Goal: Task Accomplishment & Management: Complete application form

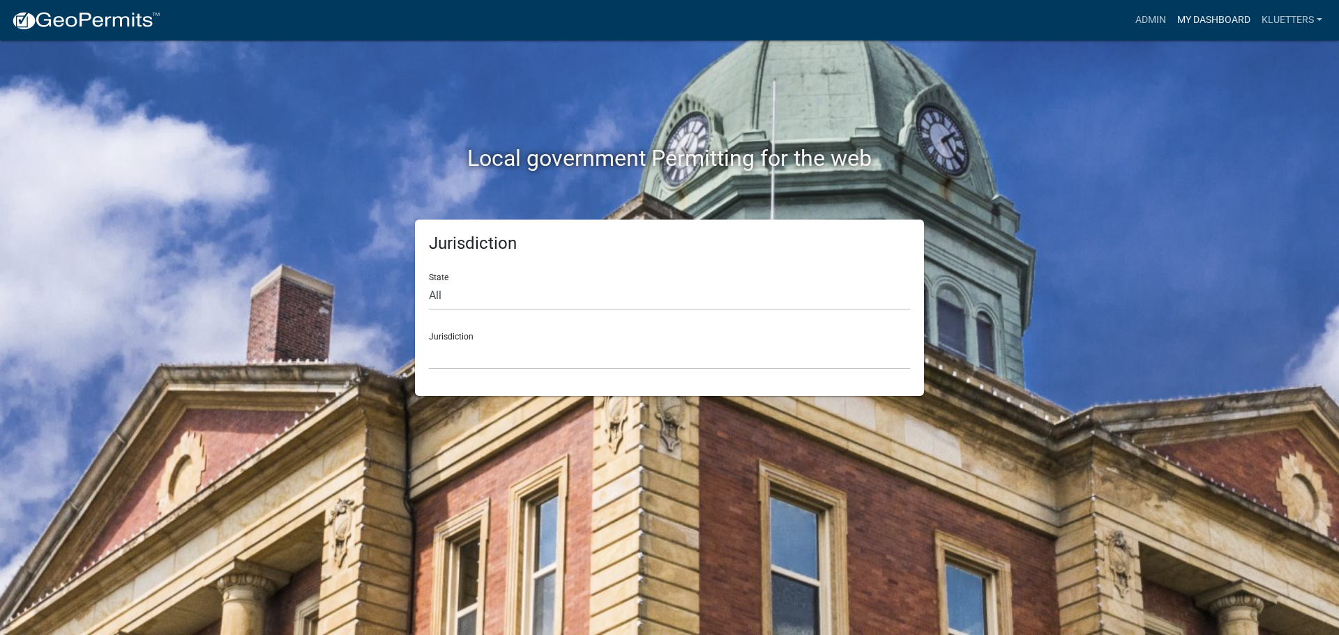
click at [1213, 16] on link "My Dashboard" at bounding box center [1213, 20] width 84 height 26
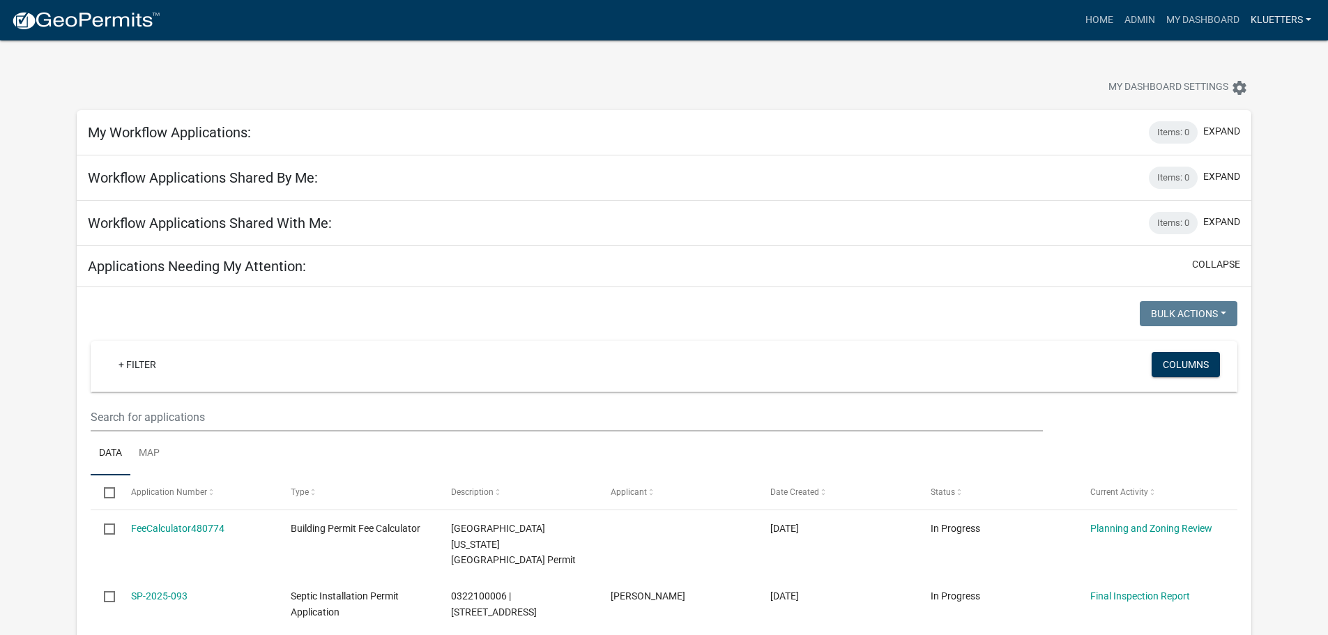
click at [1273, 20] on link "kluetters" at bounding box center [1281, 20] width 72 height 26
click at [1103, 21] on link "Home" at bounding box center [1099, 20] width 39 height 26
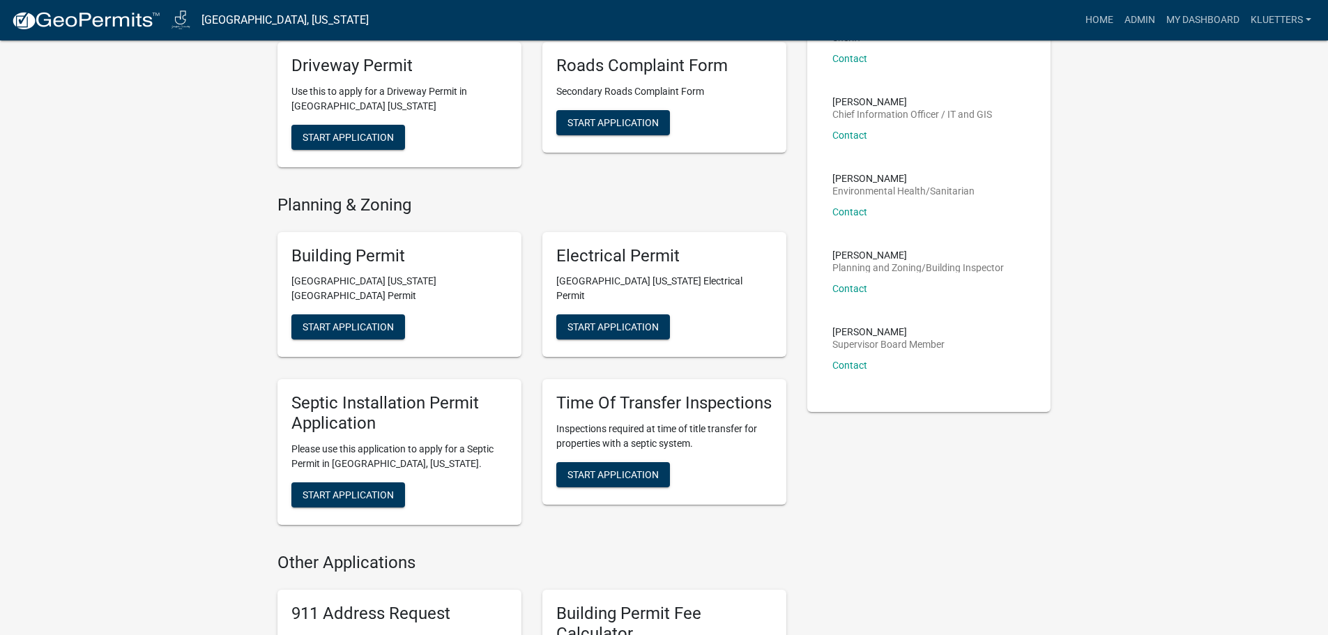
scroll to position [418, 0]
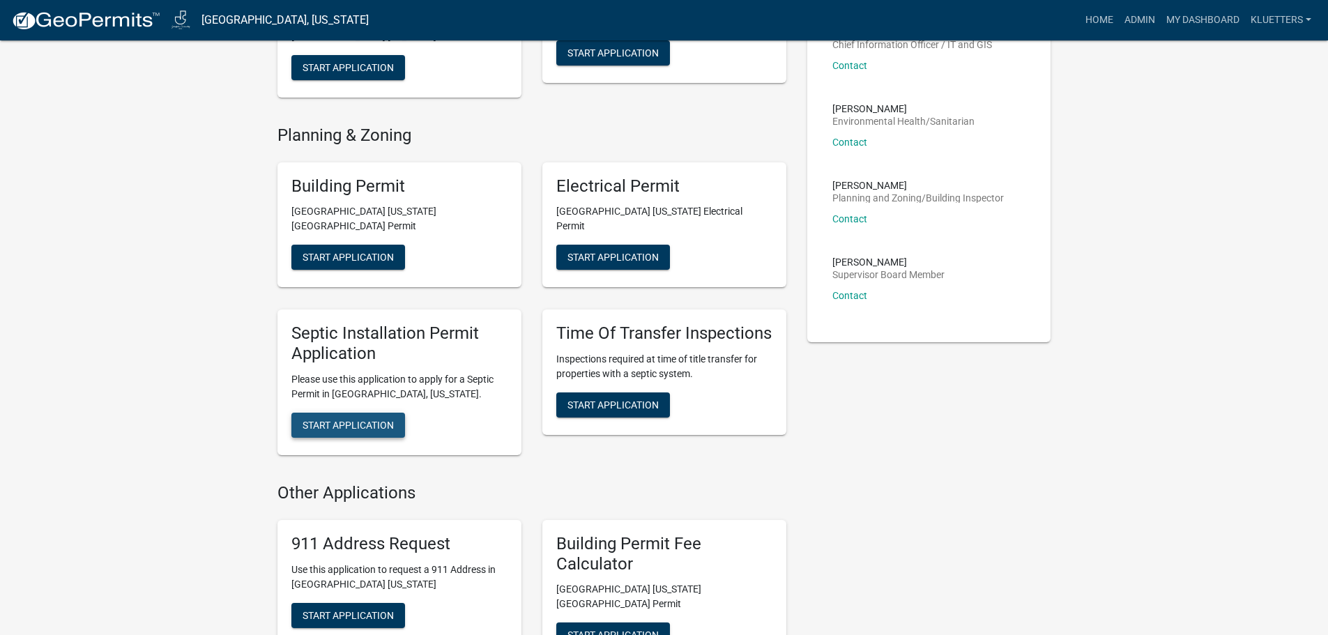
click at [356, 420] on span "Start Application" at bounding box center [348, 425] width 91 height 11
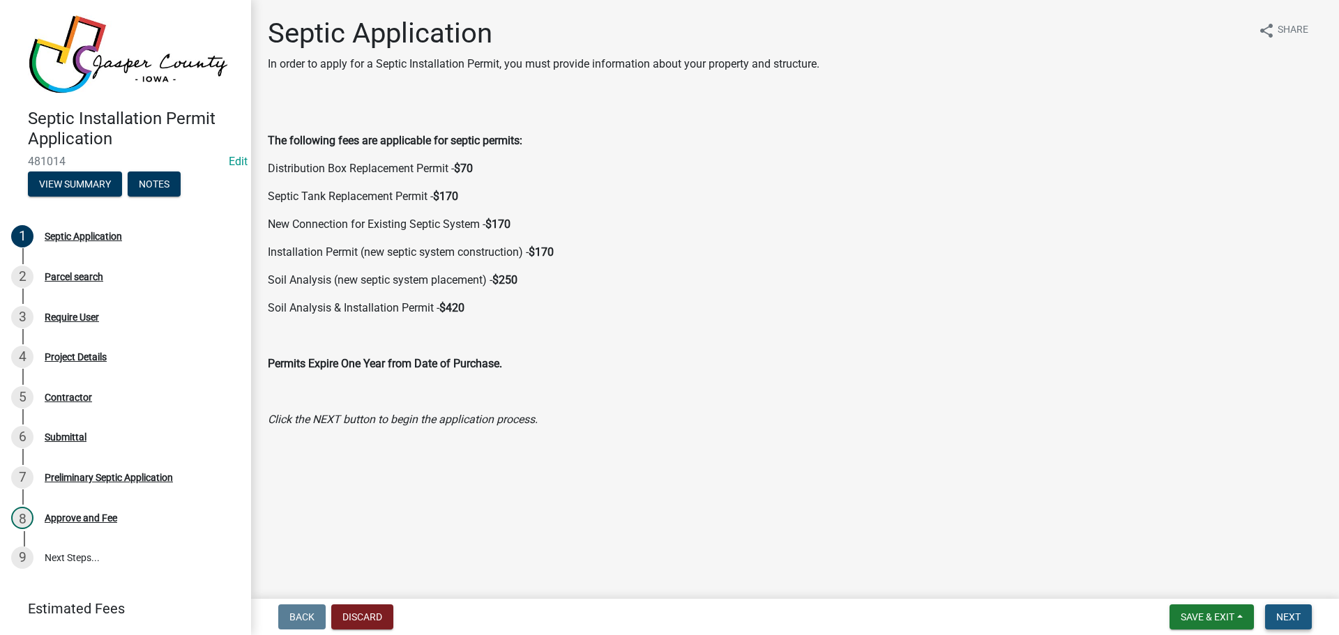
click at [1284, 614] on span "Next" at bounding box center [1288, 617] width 24 height 11
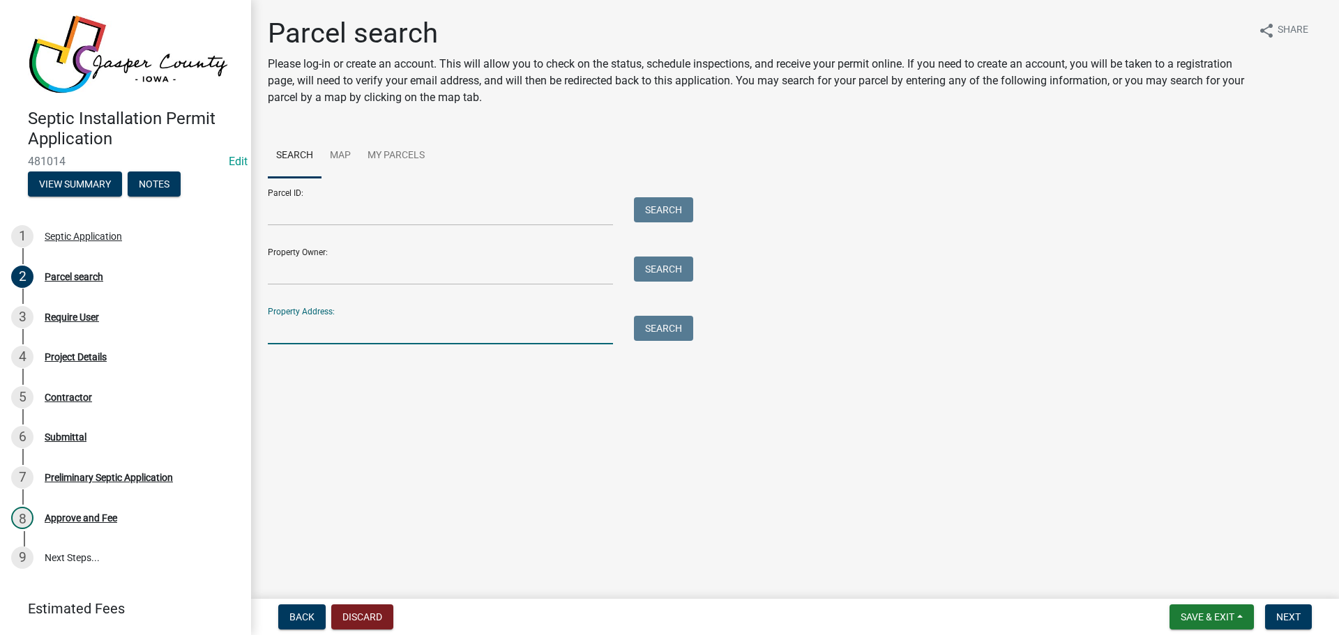
click at [299, 335] on input "Property Address:" at bounding box center [440, 330] width 345 height 29
type input "9201 imperial ave"
click at [660, 328] on button "Search" at bounding box center [663, 328] width 59 height 25
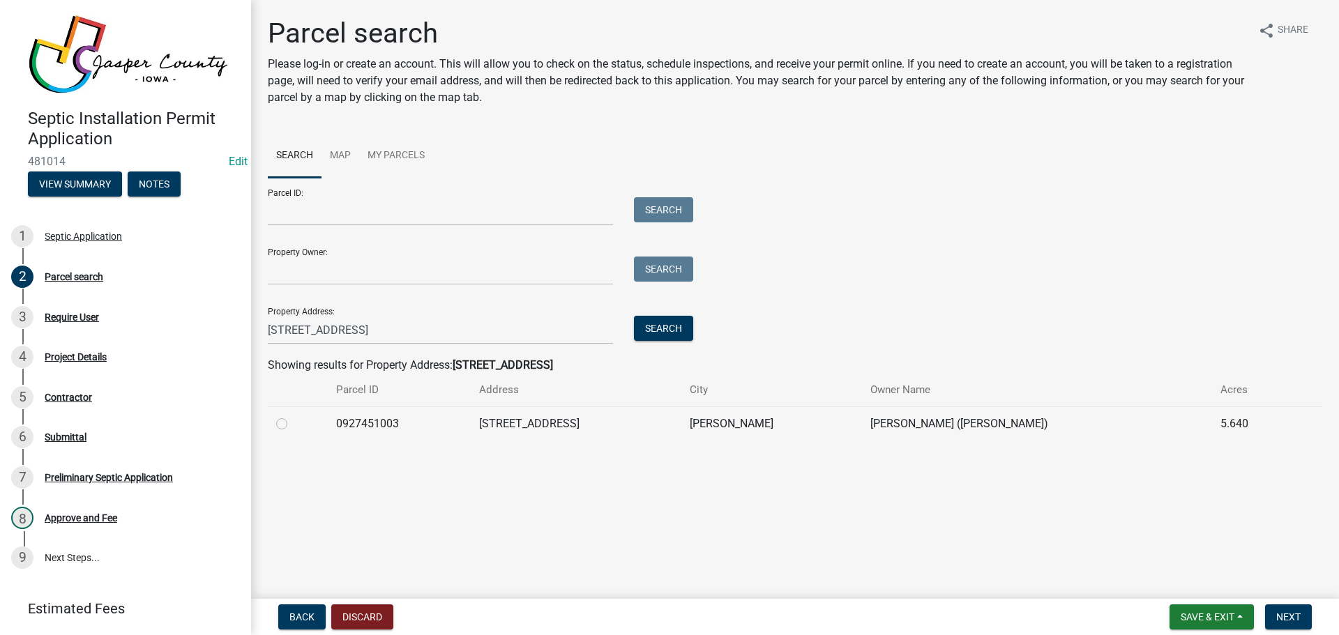
click at [293, 416] on label at bounding box center [293, 416] width 0 height 0
click at [293, 425] on input "radio" at bounding box center [297, 420] width 9 height 9
radio input "true"
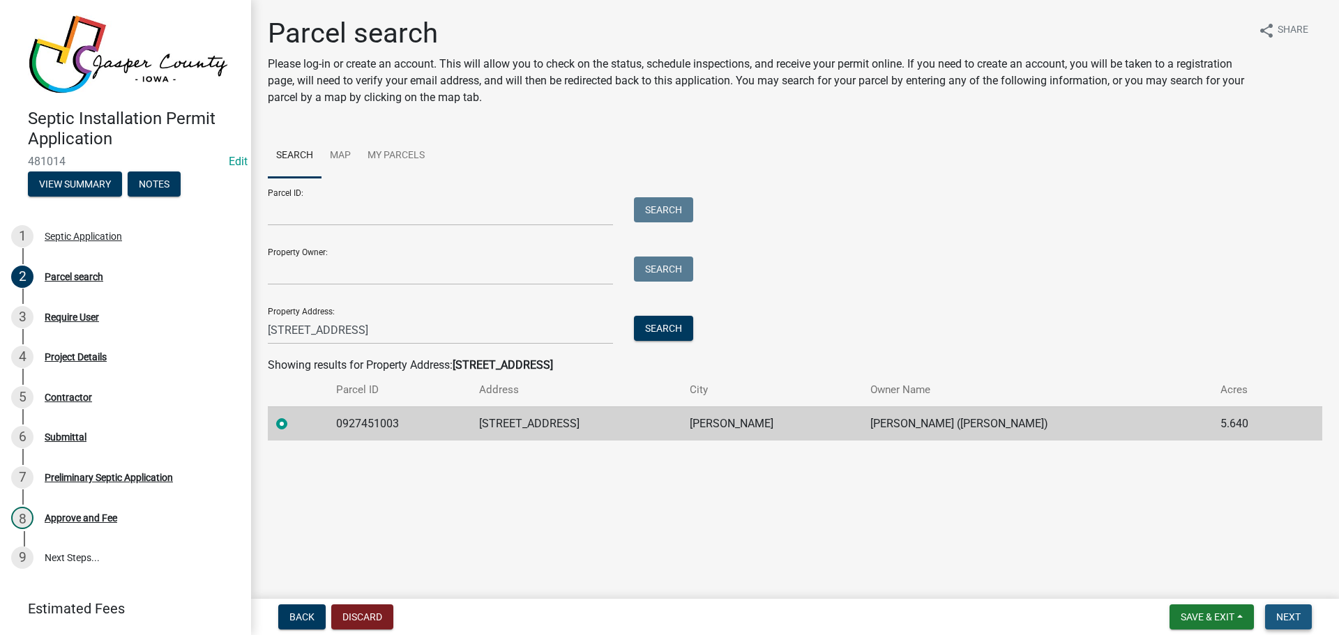
click at [1299, 615] on span "Next" at bounding box center [1288, 617] width 24 height 11
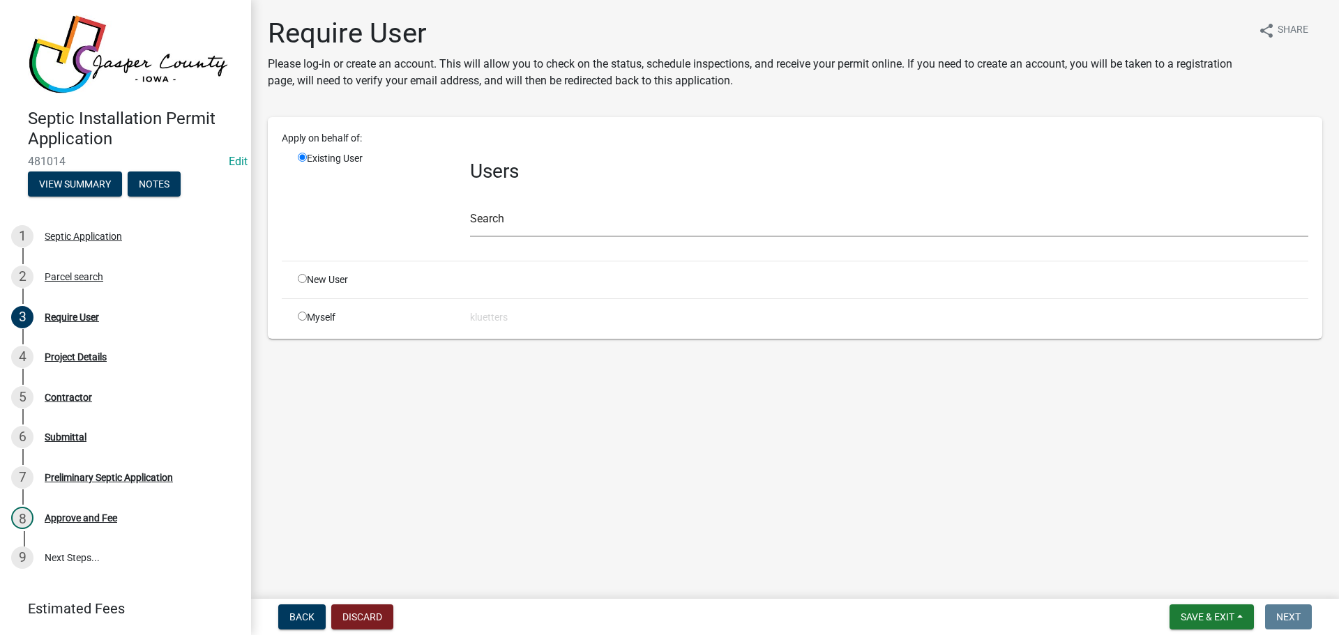
click at [302, 316] on input "radio" at bounding box center [302, 316] width 9 height 9
radio input "true"
radio input "false"
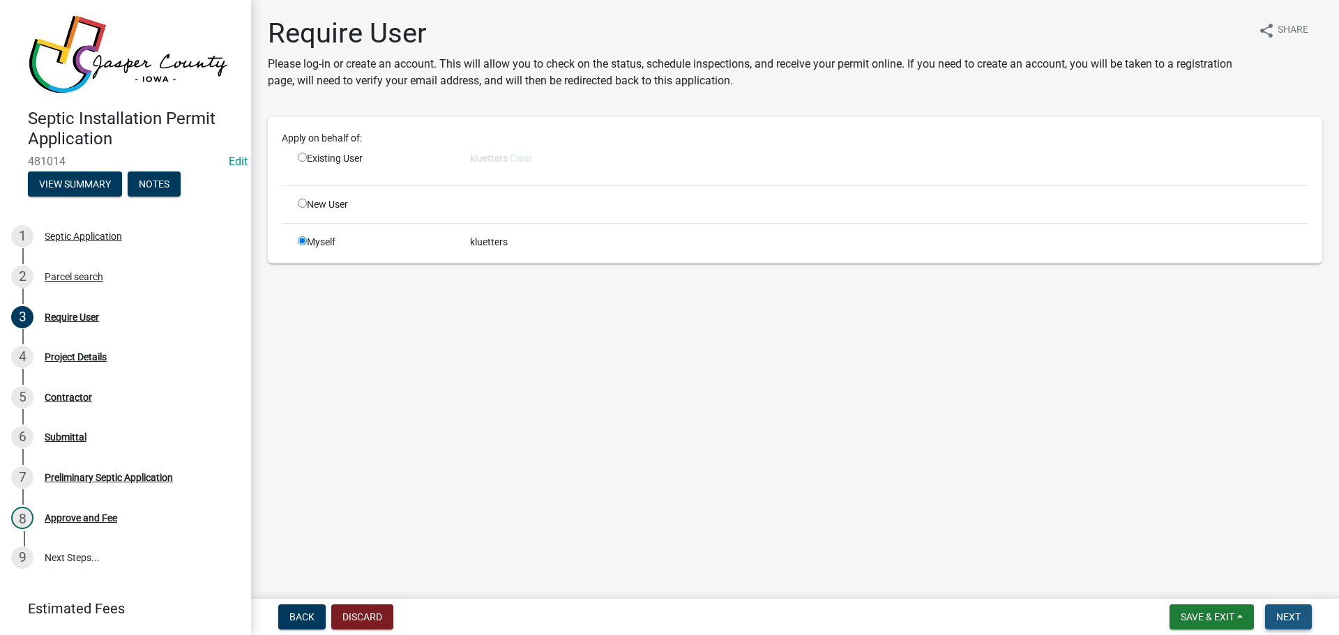
click at [1284, 614] on span "Next" at bounding box center [1288, 617] width 24 height 11
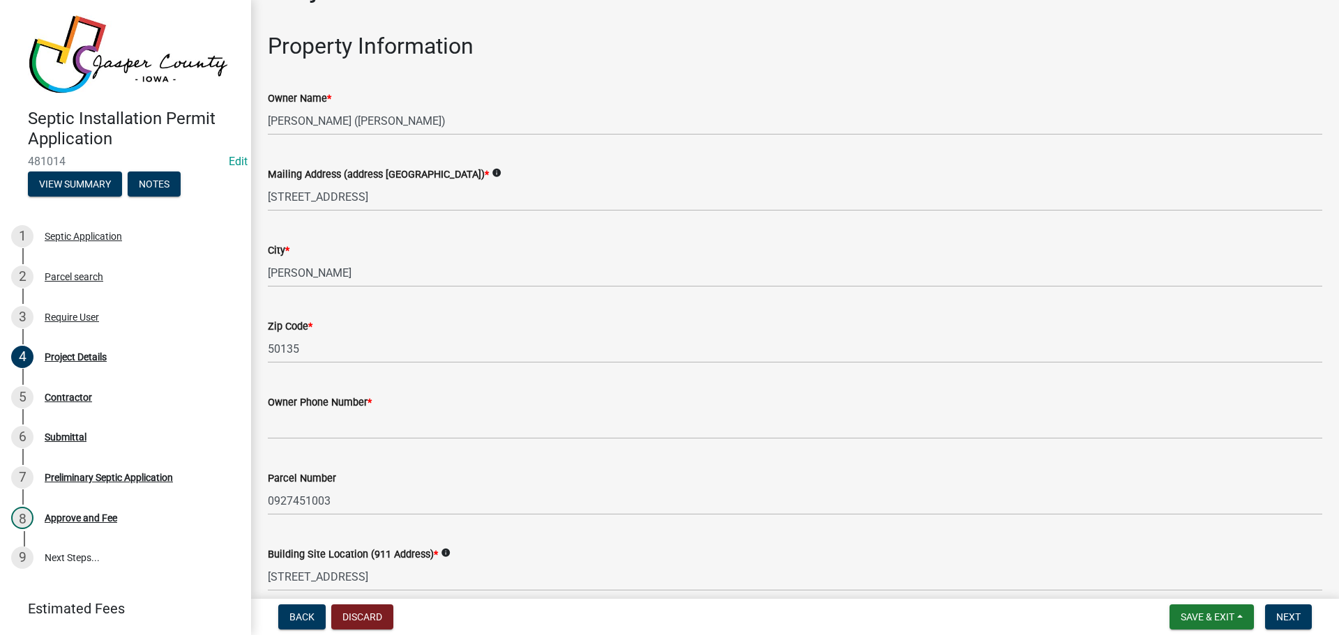
scroll to position [70, 0]
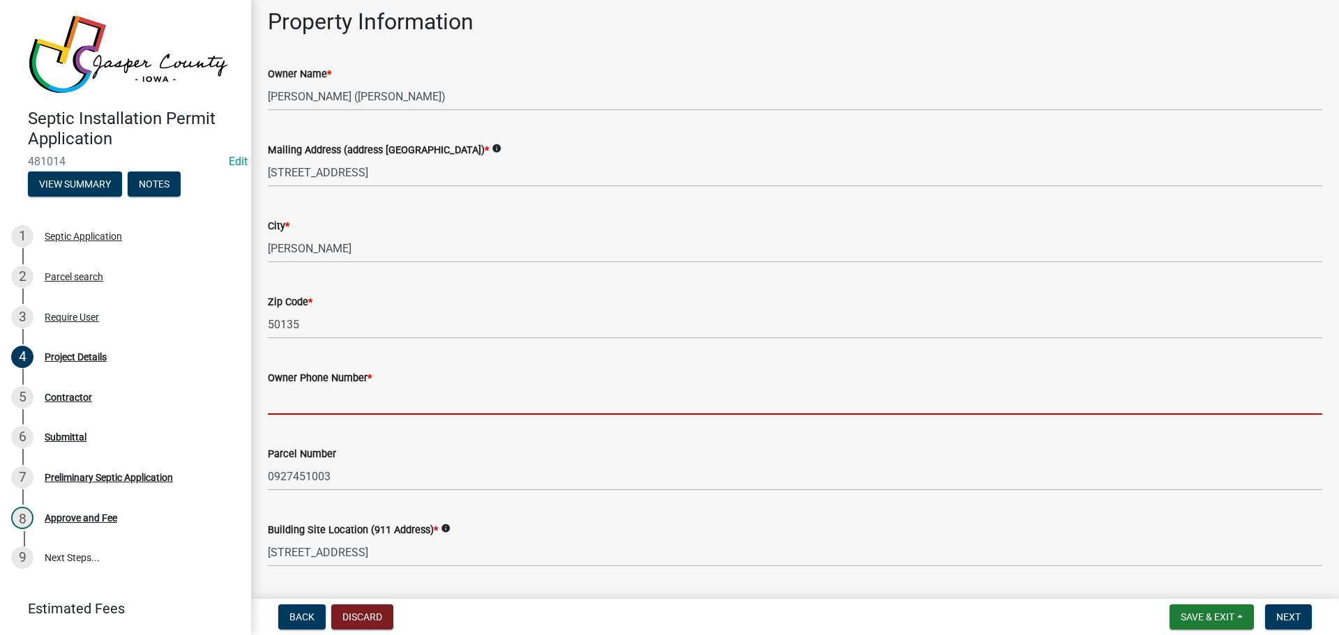
click at [318, 396] on input "Owner Phone Number *" at bounding box center [795, 400] width 1054 height 29
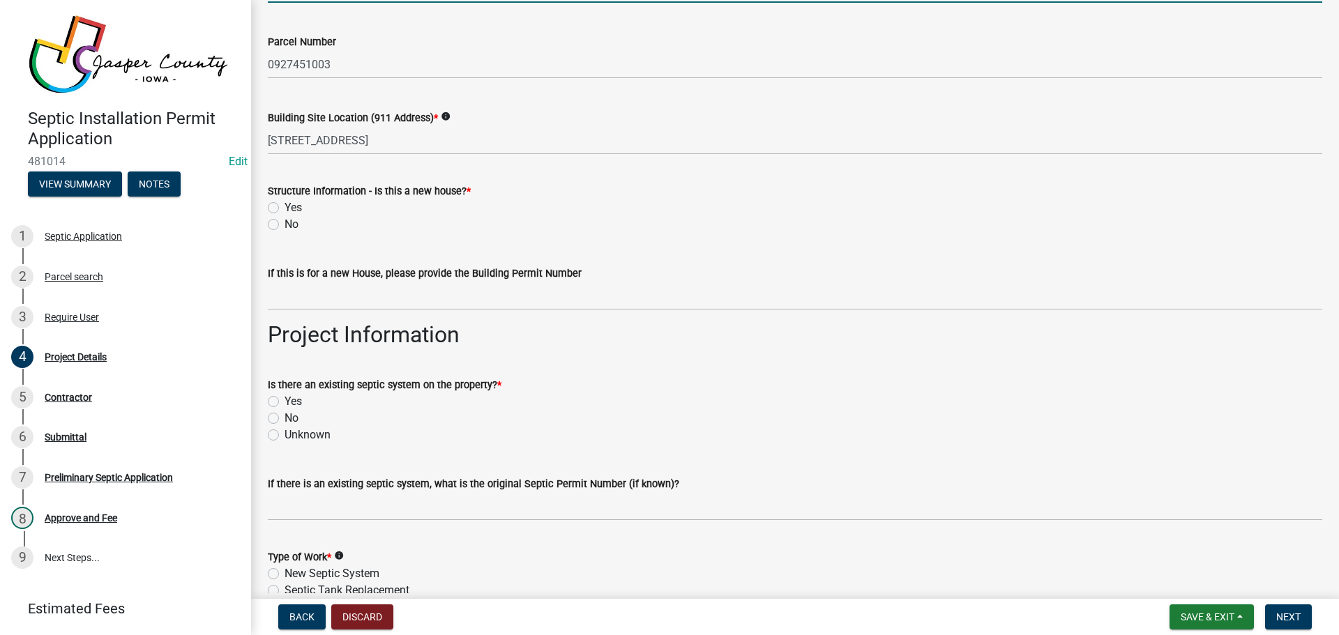
scroll to position [488, 0]
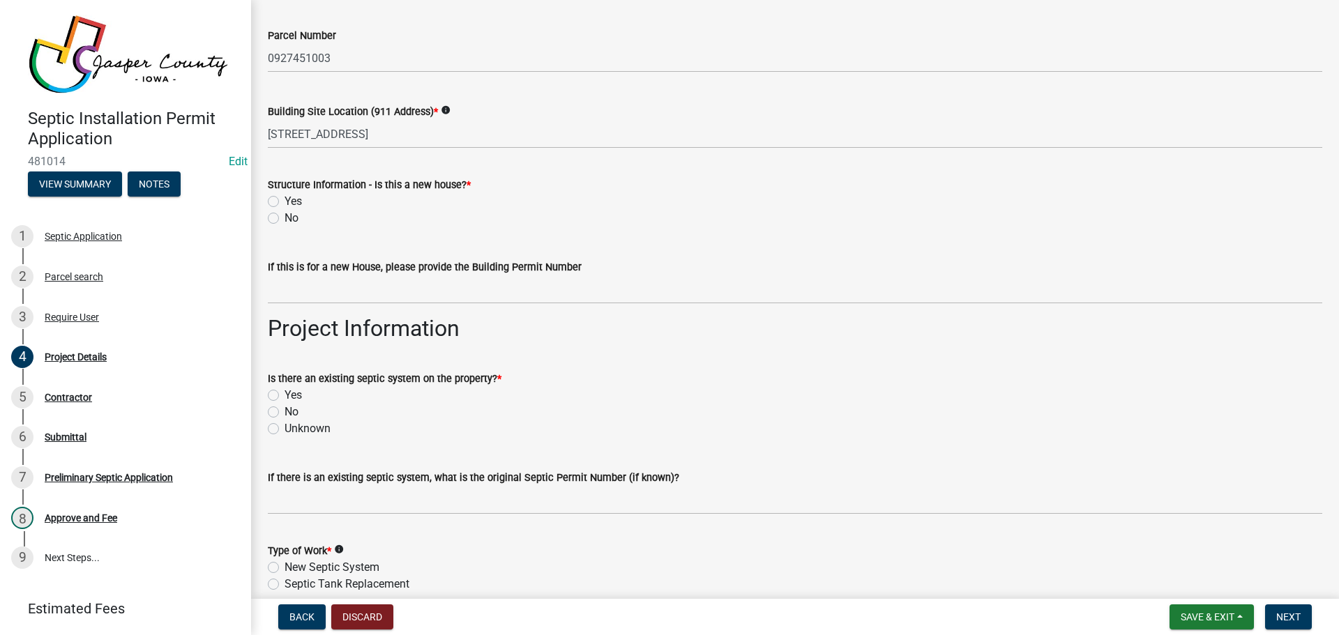
type input "641-521-2174"
click at [285, 220] on label "No" at bounding box center [292, 218] width 14 height 17
click at [285, 219] on input "No" at bounding box center [289, 214] width 9 height 9
radio input "true"
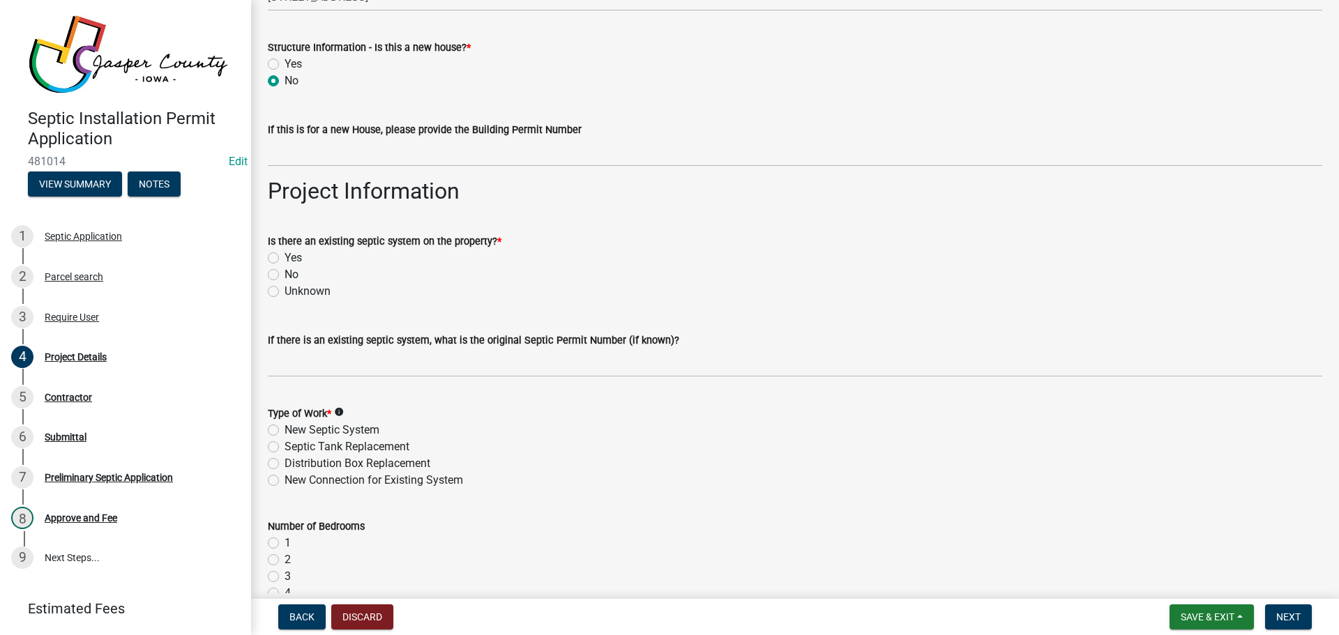
scroll to position [628, 0]
click at [285, 257] on label "Yes" at bounding box center [293, 256] width 17 height 17
click at [285, 257] on input "Yes" at bounding box center [289, 252] width 9 height 9
radio input "true"
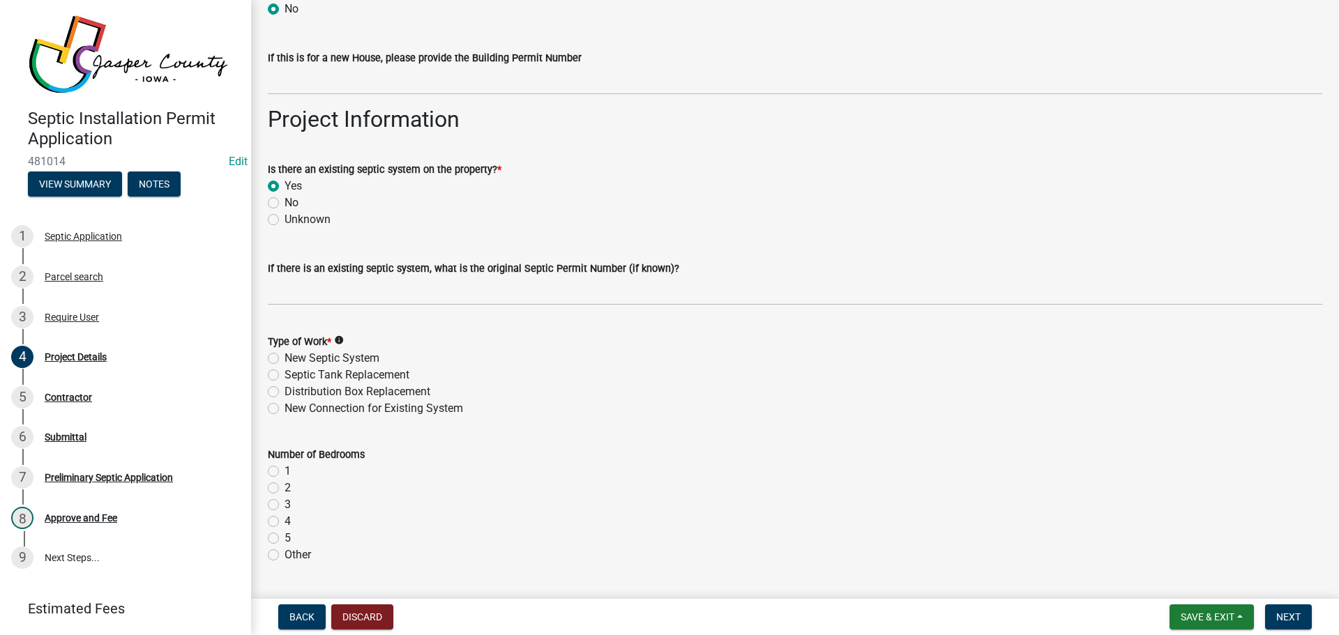
click at [285, 375] on label "Septic Tank Replacement" at bounding box center [347, 375] width 125 height 17
click at [285, 375] on input "Septic Tank Replacement" at bounding box center [289, 371] width 9 height 9
radio input "true"
click at [285, 522] on label "4" at bounding box center [288, 521] width 6 height 17
click at [285, 522] on input "4" at bounding box center [289, 517] width 9 height 9
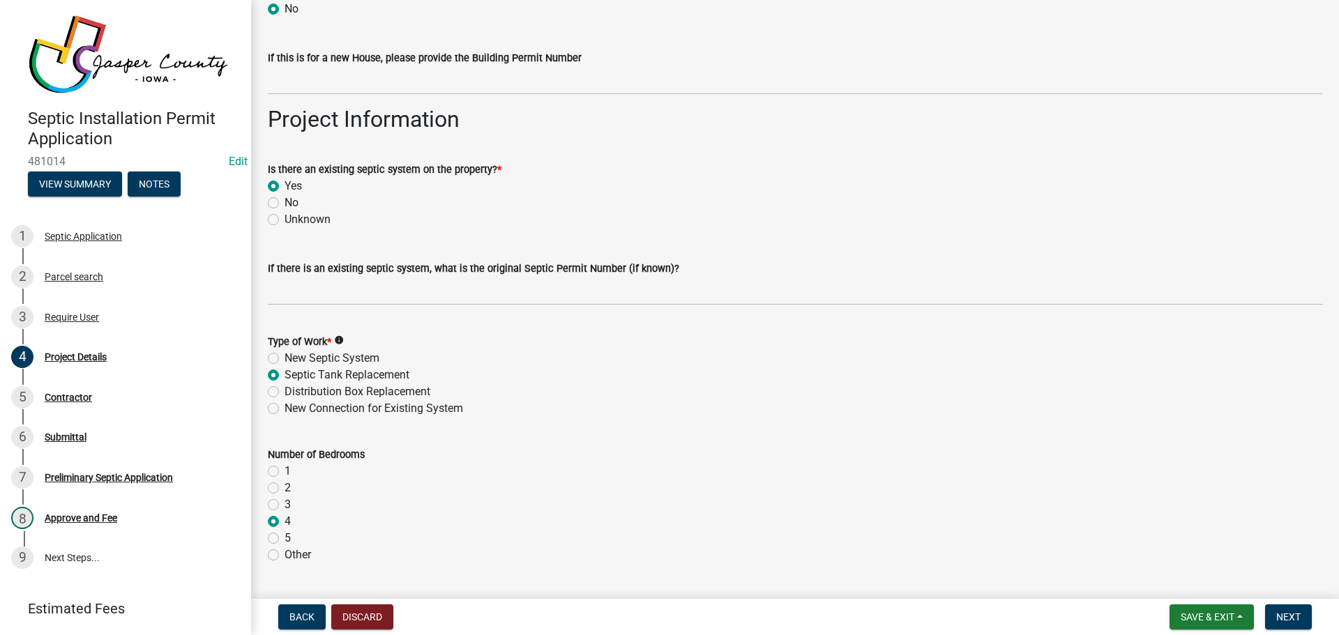
radio input "true"
click at [1289, 620] on span "Next" at bounding box center [1288, 617] width 24 height 11
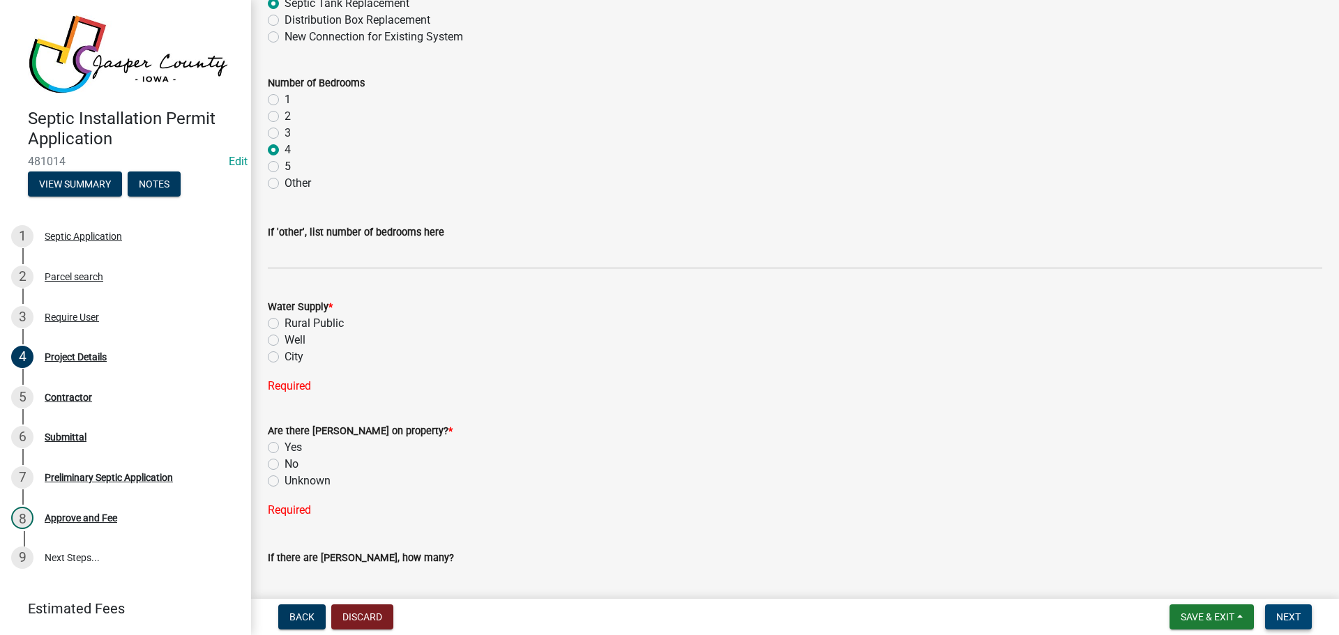
scroll to position [1046, 0]
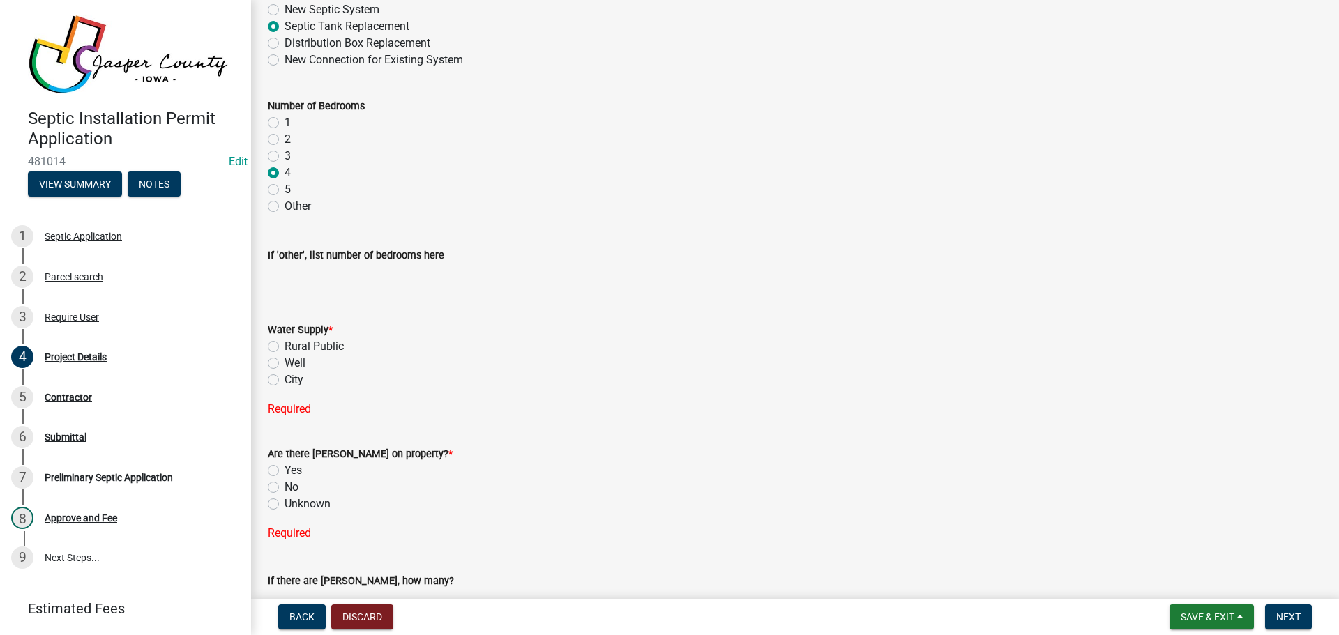
click at [285, 344] on label "Rural Public" at bounding box center [314, 346] width 59 height 17
click at [285, 344] on input "Rural Public" at bounding box center [289, 342] width 9 height 9
radio input "true"
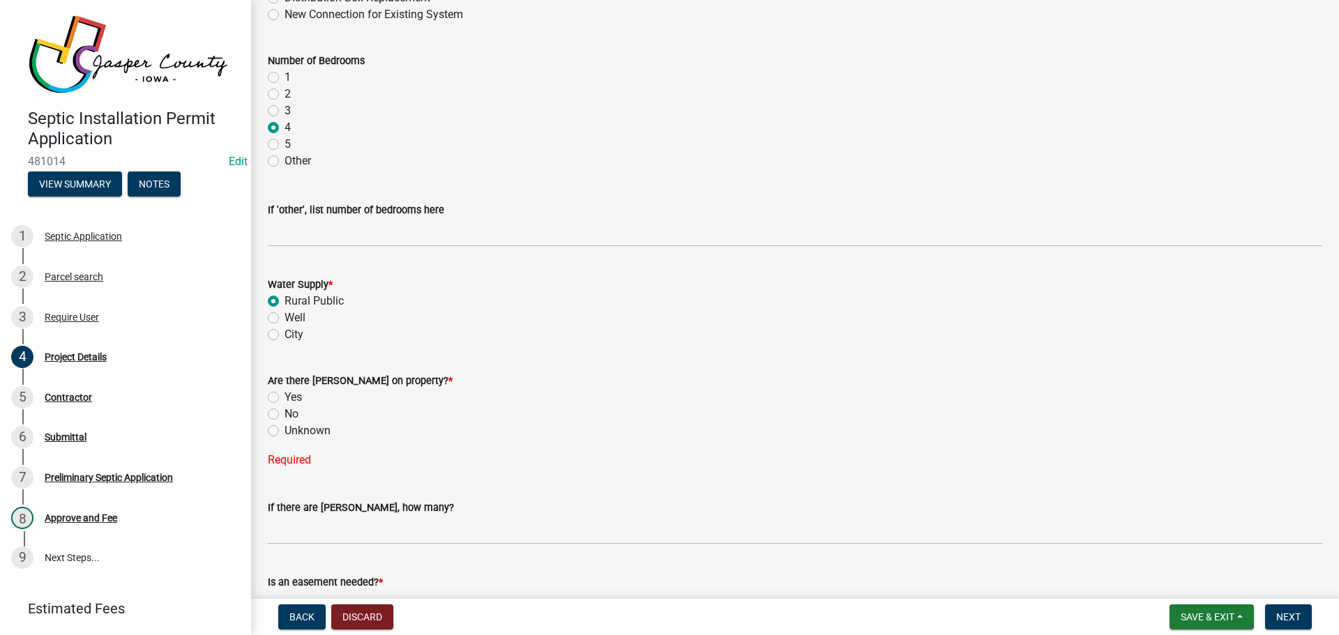
scroll to position [1116, 0]
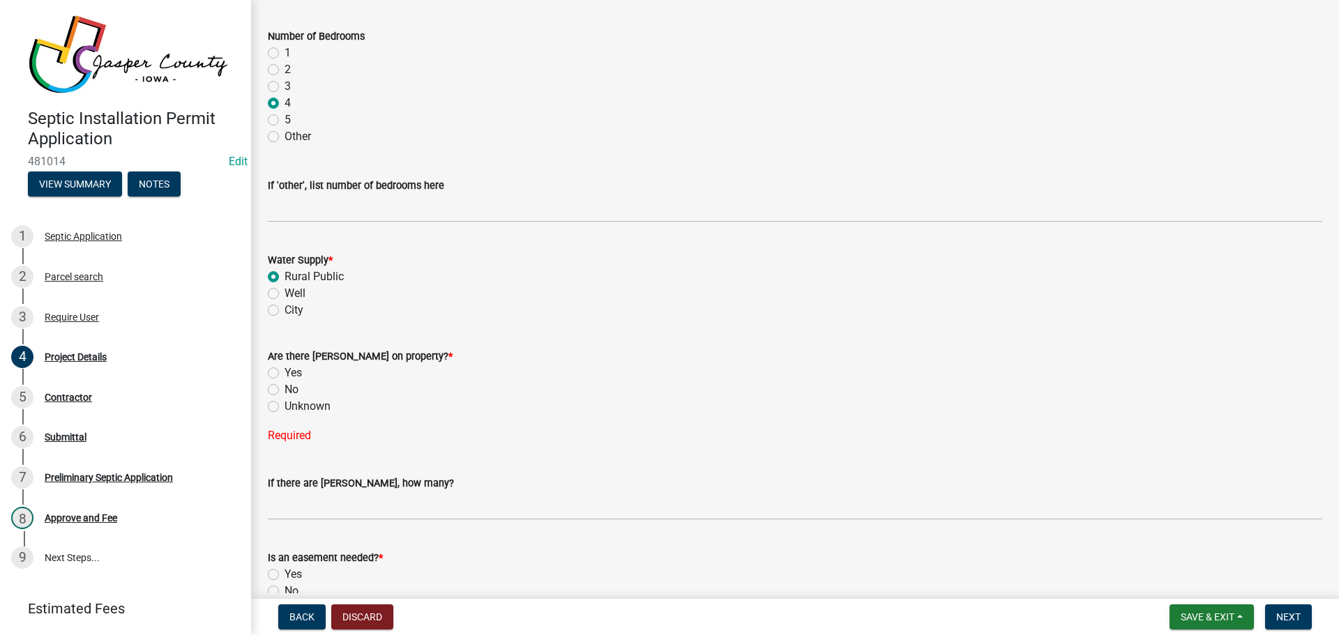
click at [285, 407] on label "Unknown" at bounding box center [308, 406] width 46 height 17
click at [285, 407] on input "Unknown" at bounding box center [289, 402] width 9 height 9
radio input "true"
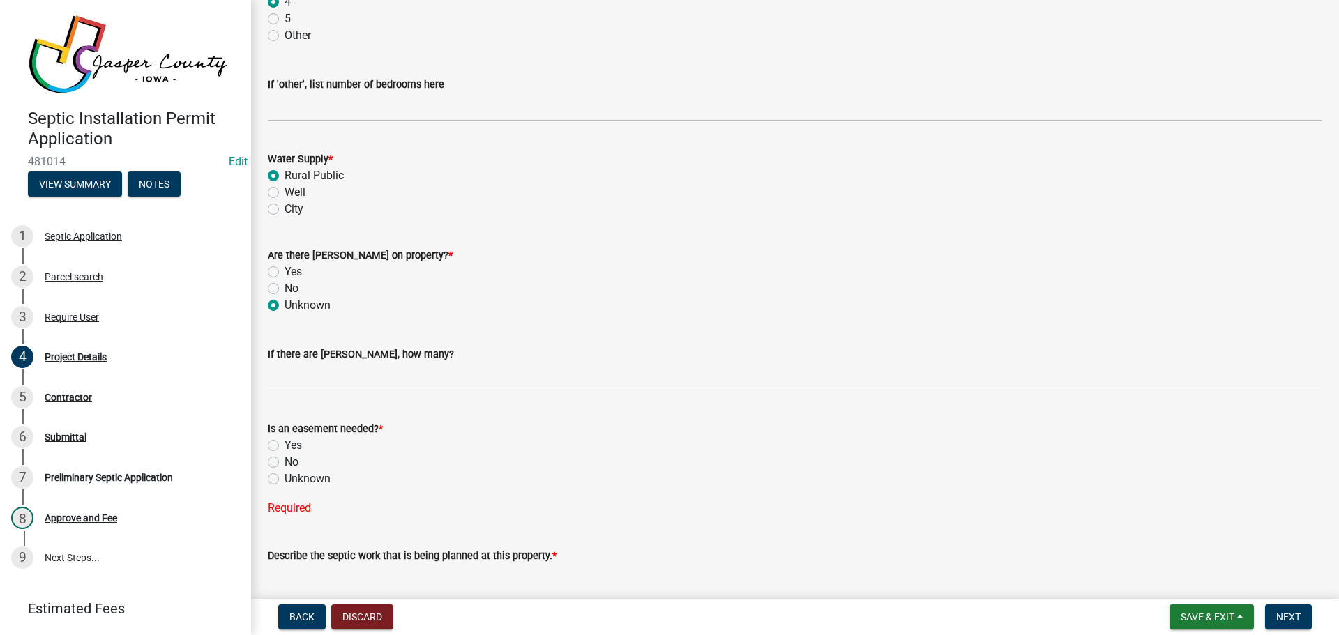
scroll to position [1255, 0]
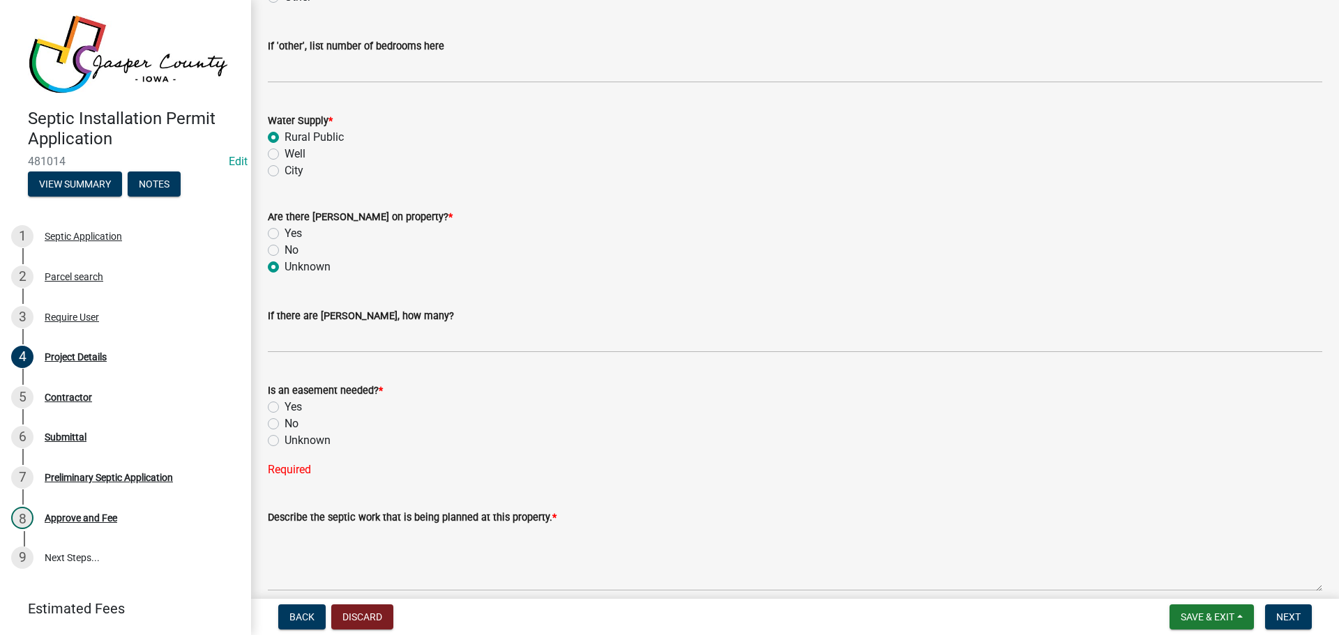
click at [285, 425] on label "No" at bounding box center [292, 424] width 14 height 17
click at [285, 425] on input "No" at bounding box center [289, 420] width 9 height 9
radio input "true"
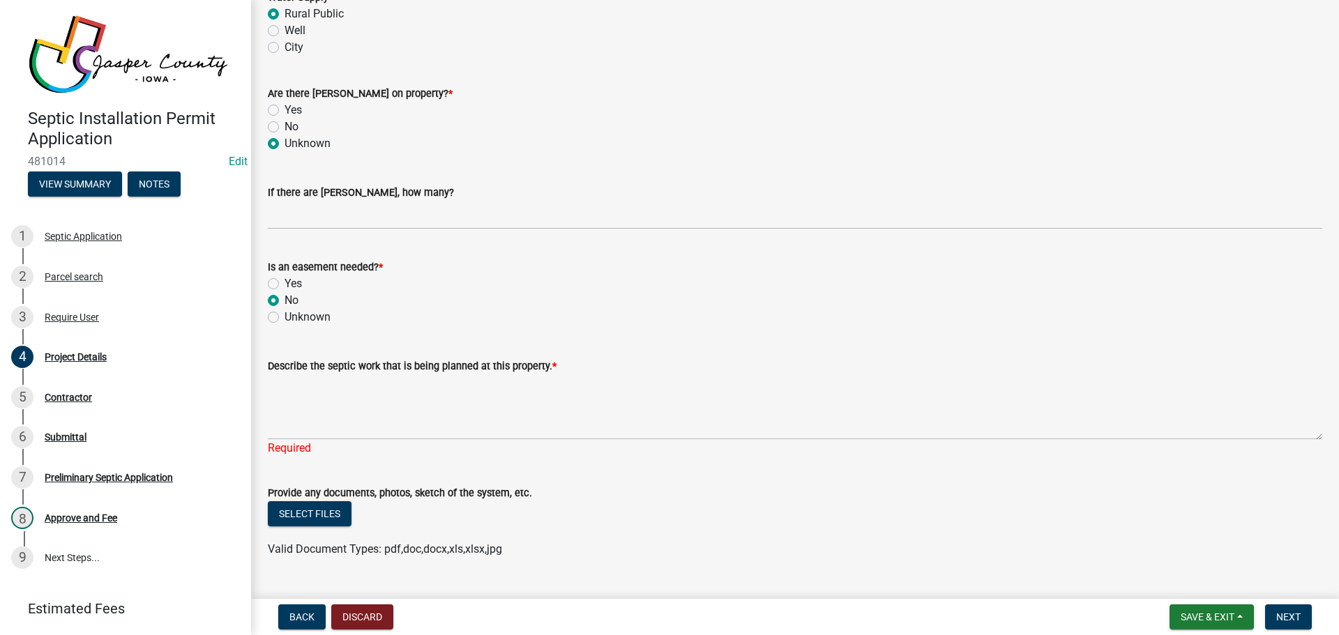
scroll to position [1410, 0]
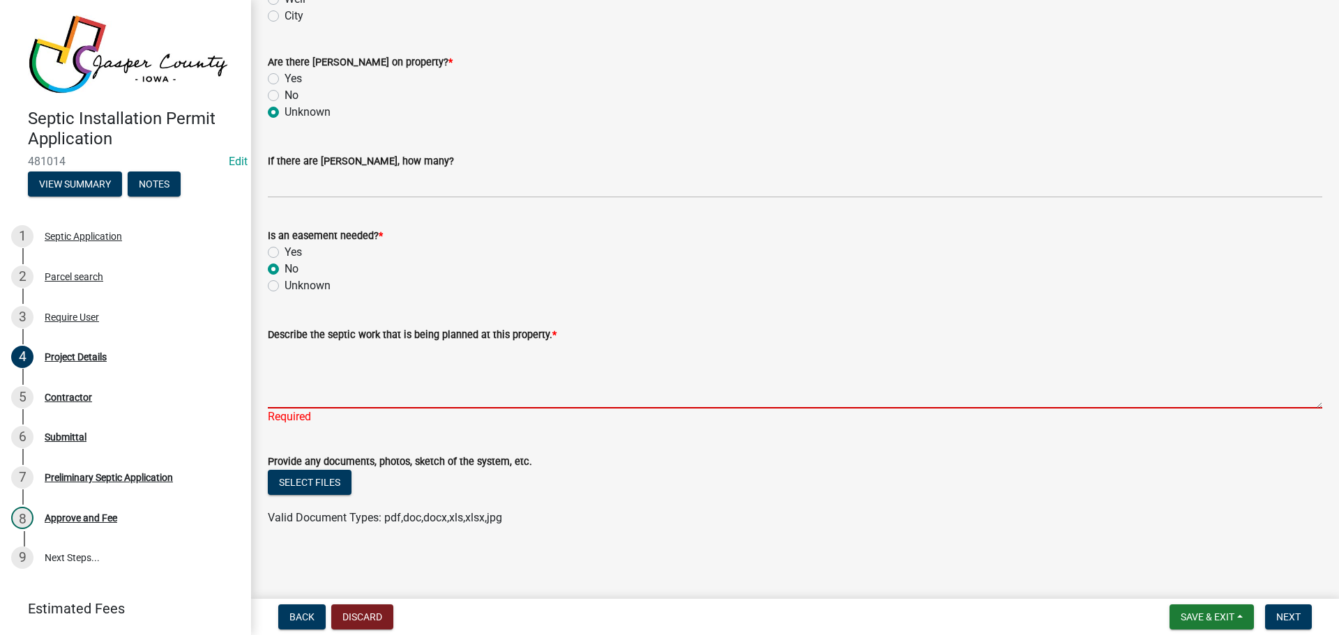
click at [376, 391] on textarea "Describe the septic work that is being planned at this property. *" at bounding box center [795, 376] width 1054 height 66
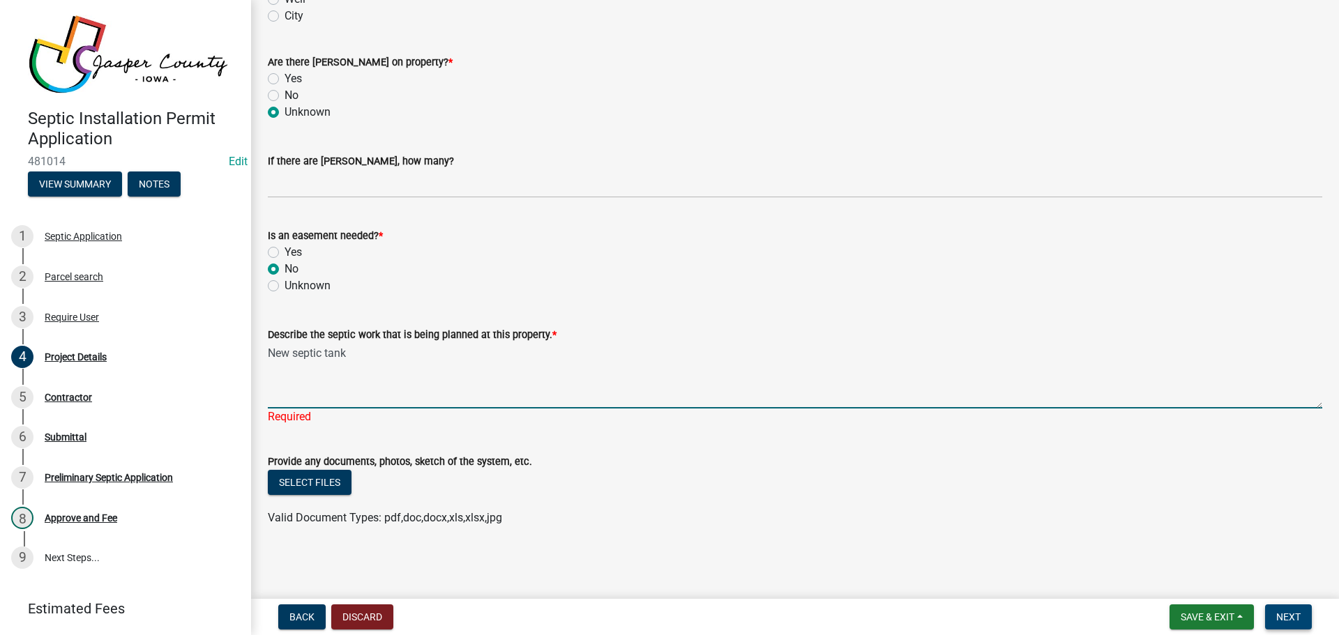
type textarea "New septic tank"
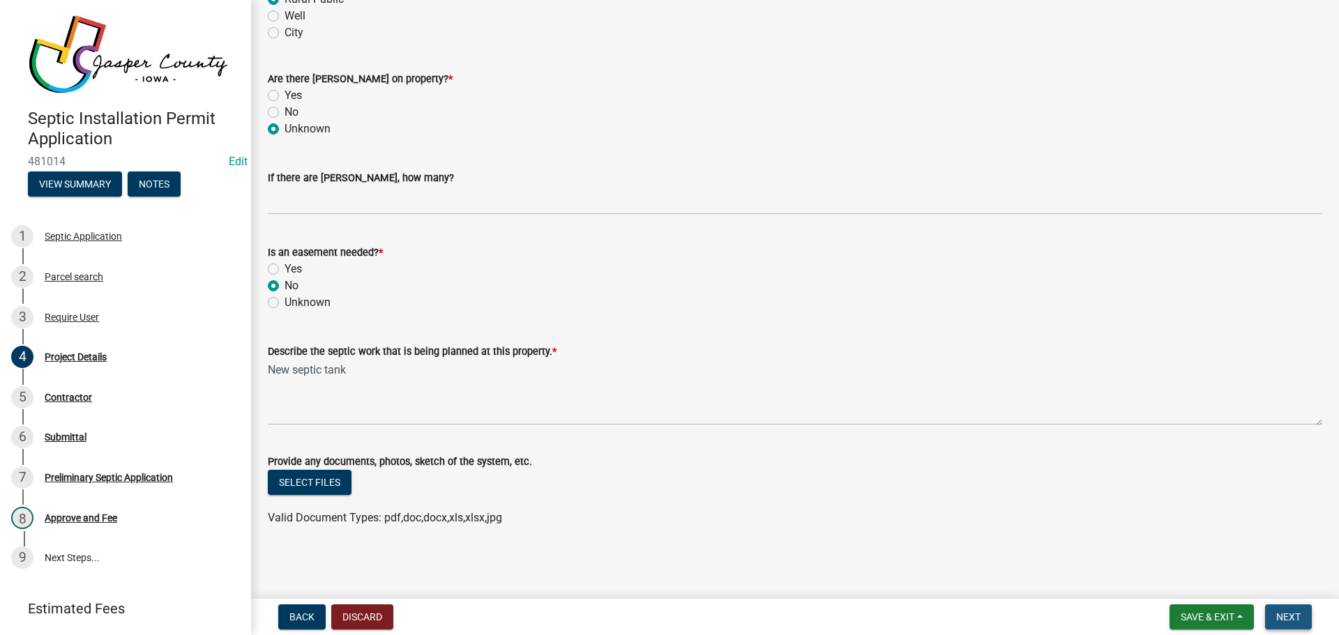
click at [1294, 619] on span "Next" at bounding box center [1288, 617] width 24 height 11
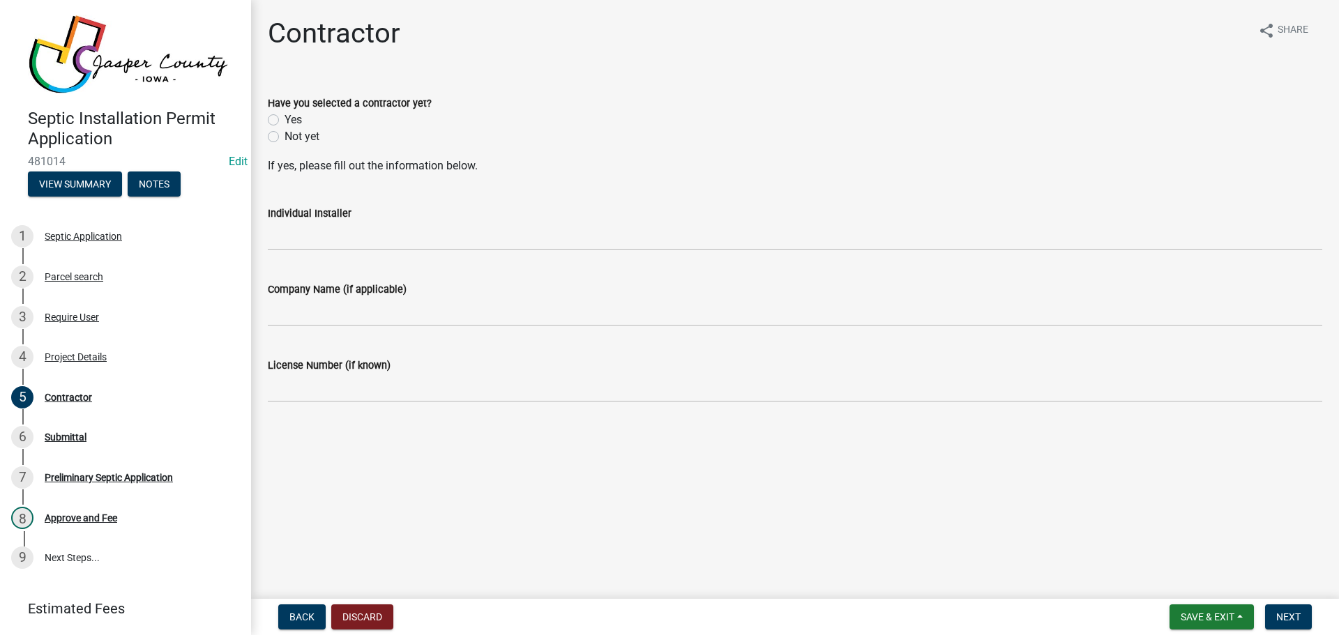
click at [285, 137] on label "Not yet" at bounding box center [302, 136] width 35 height 17
click at [285, 137] on input "Not yet" at bounding box center [289, 132] width 9 height 9
radio input "true"
click at [1290, 618] on span "Next" at bounding box center [1288, 617] width 24 height 11
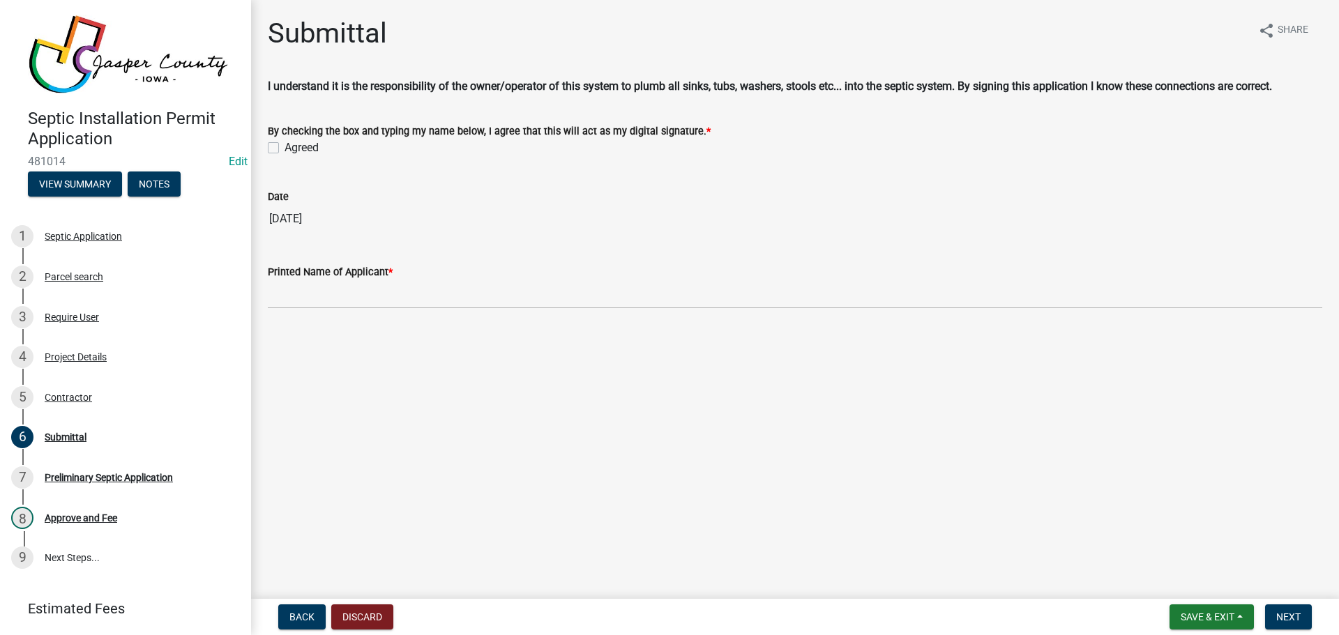
click at [285, 147] on label "Agreed" at bounding box center [302, 147] width 34 height 17
click at [285, 147] on input "Agreed" at bounding box center [289, 143] width 9 height 9
checkbox input "true"
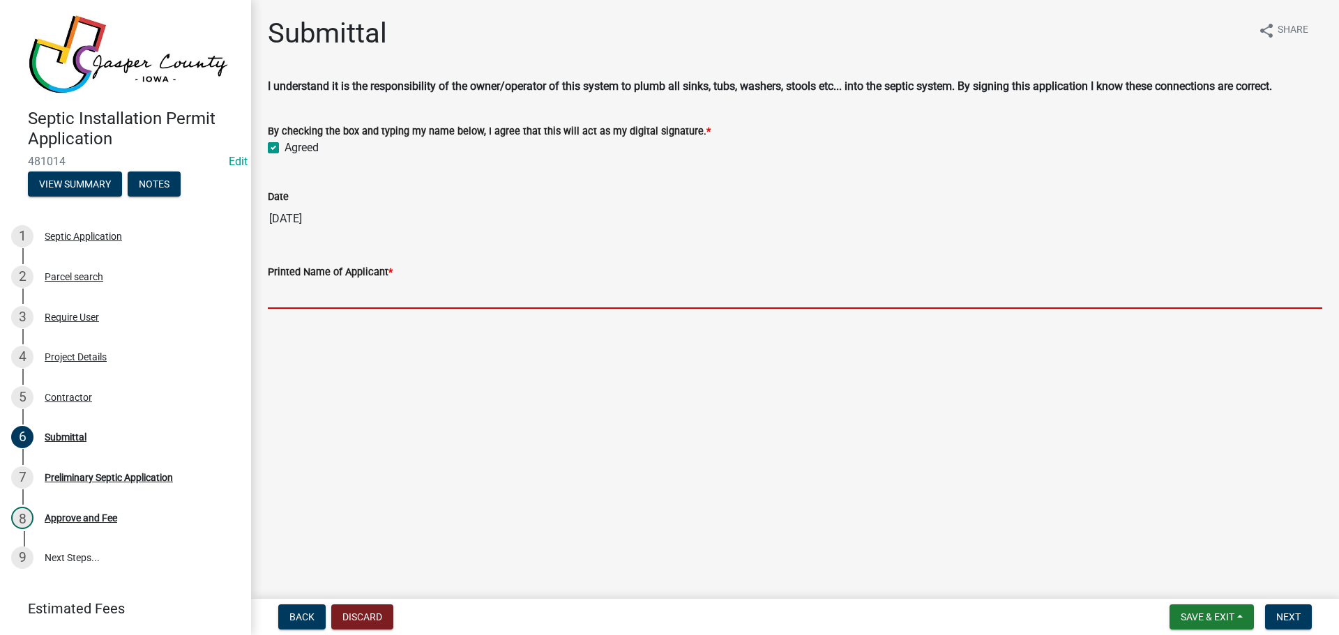
click at [322, 293] on input "Printed Name of Applicant *" at bounding box center [795, 294] width 1054 height 29
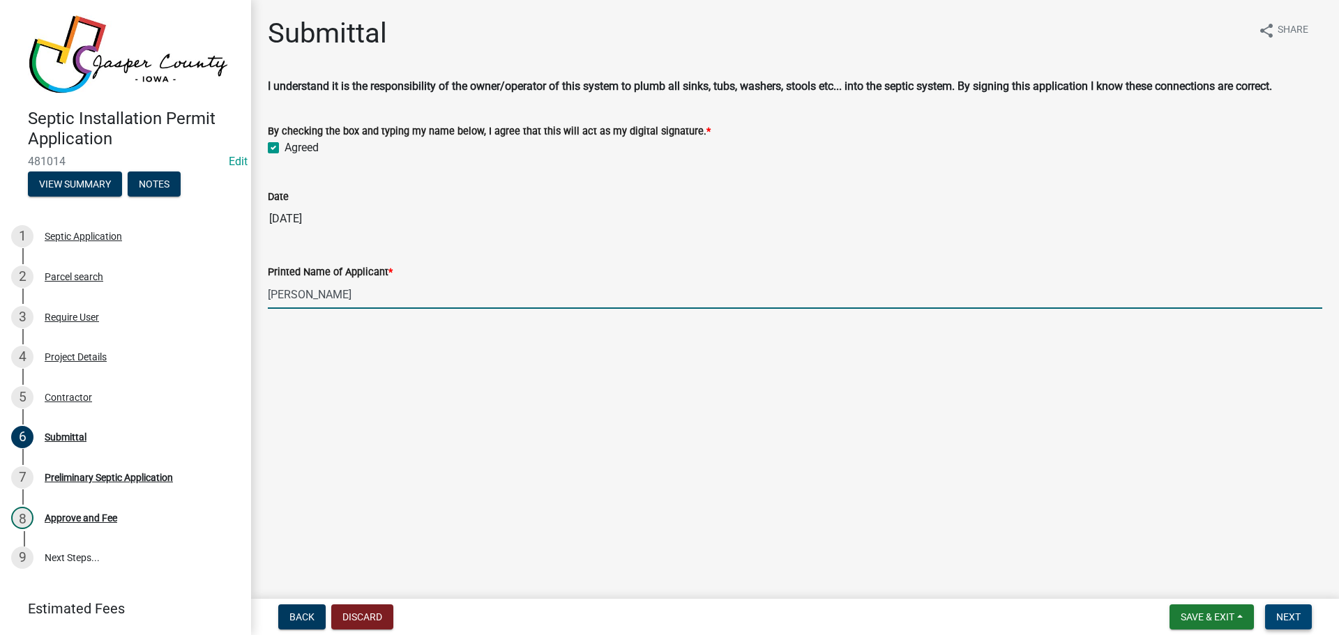
type input "Peggy Tierney"
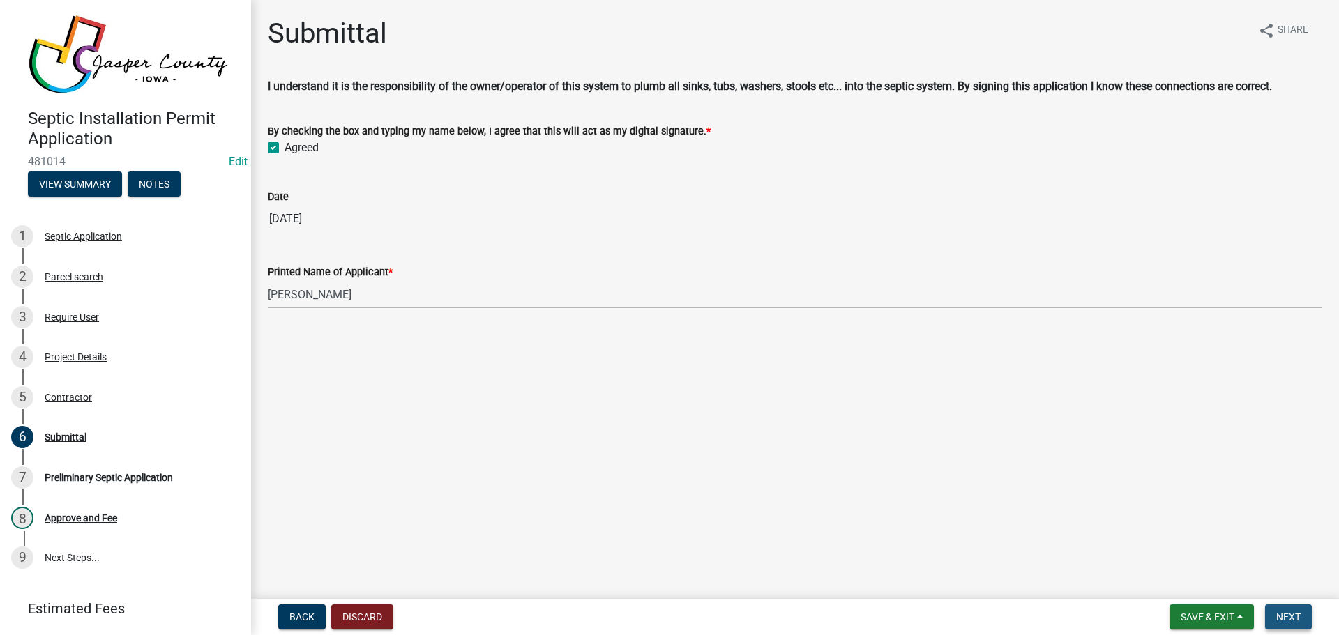
click at [1289, 608] on button "Next" at bounding box center [1288, 617] width 47 height 25
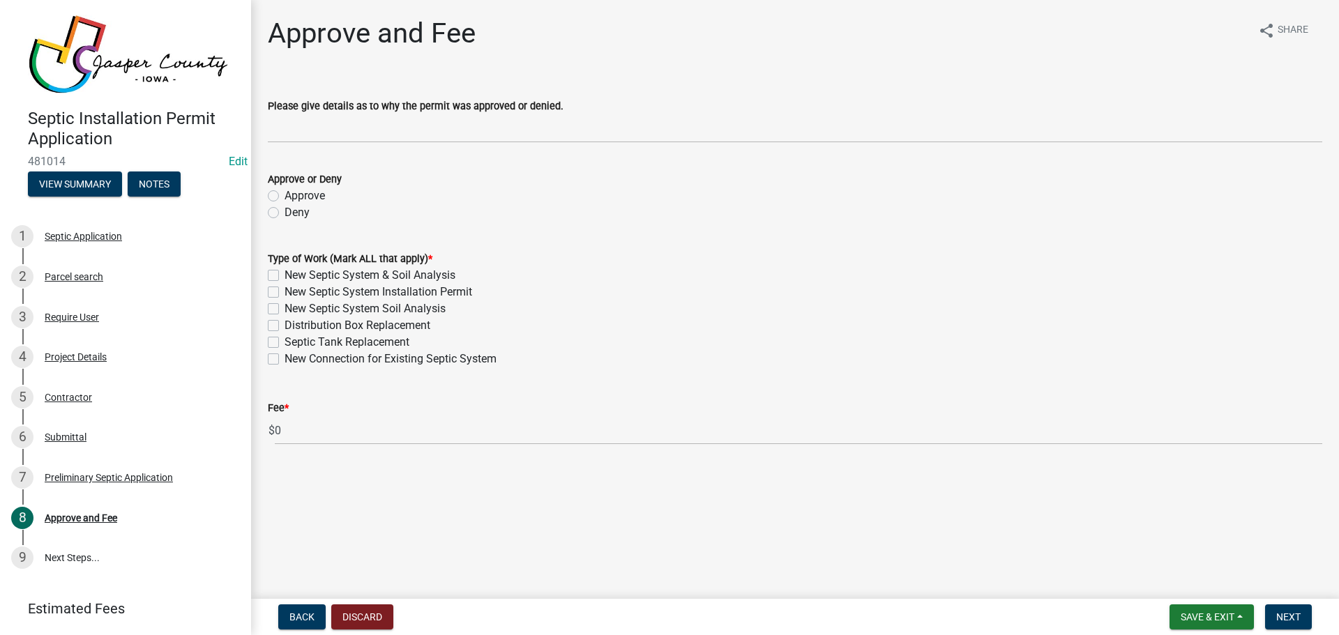
click at [285, 195] on label "Approve" at bounding box center [305, 196] width 40 height 17
click at [285, 195] on input "Approve" at bounding box center [289, 192] width 9 height 9
radio input "true"
click at [285, 341] on label "Septic Tank Replacement" at bounding box center [347, 342] width 125 height 17
click at [285, 341] on input "Septic Tank Replacement" at bounding box center [289, 338] width 9 height 9
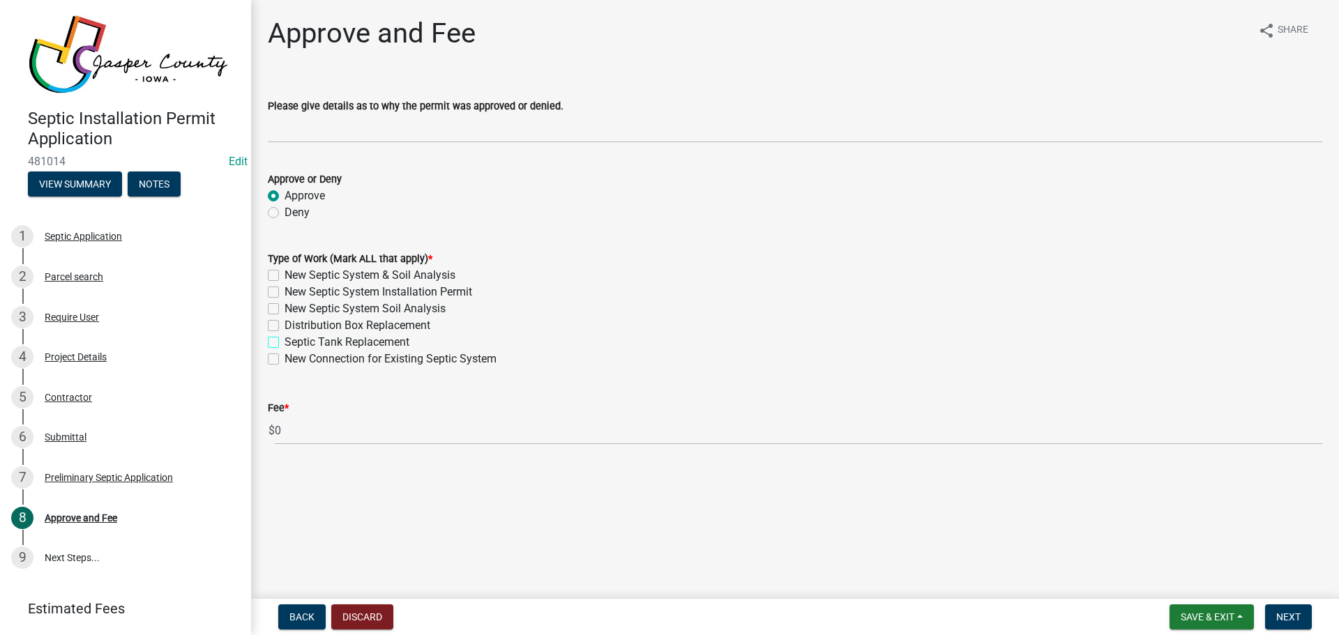
checkbox input "true"
checkbox input "false"
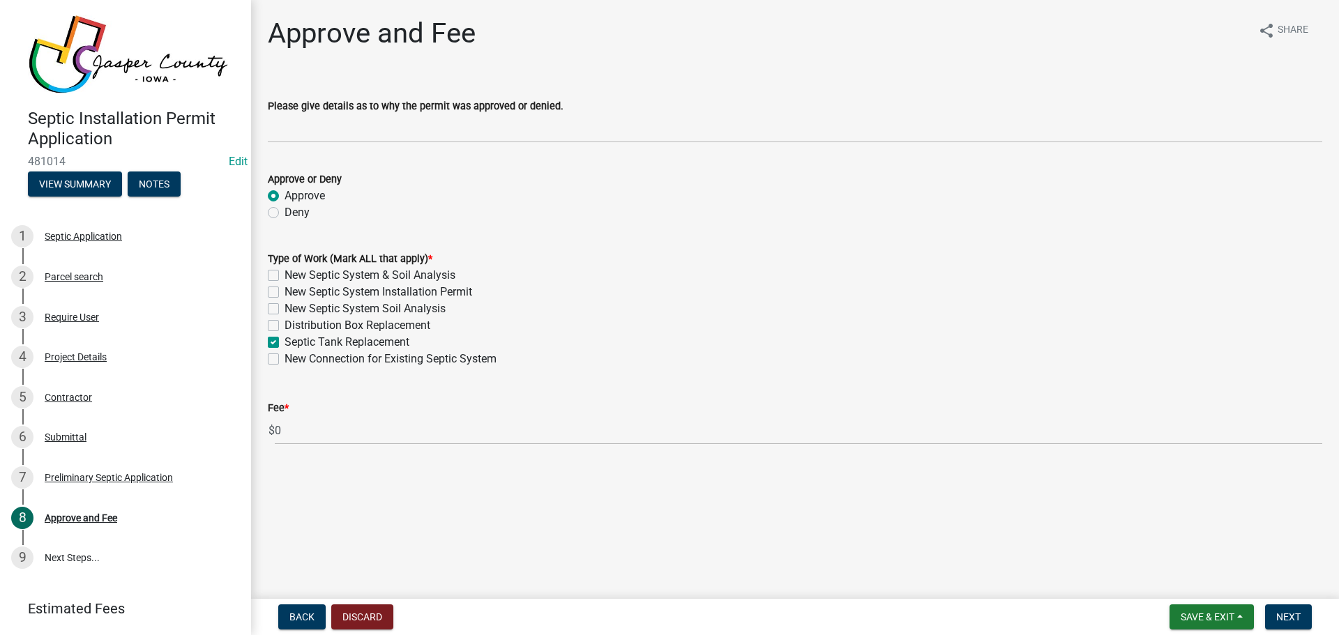
checkbox input "true"
checkbox input "false"
click at [1291, 614] on span "Next" at bounding box center [1288, 617] width 24 height 11
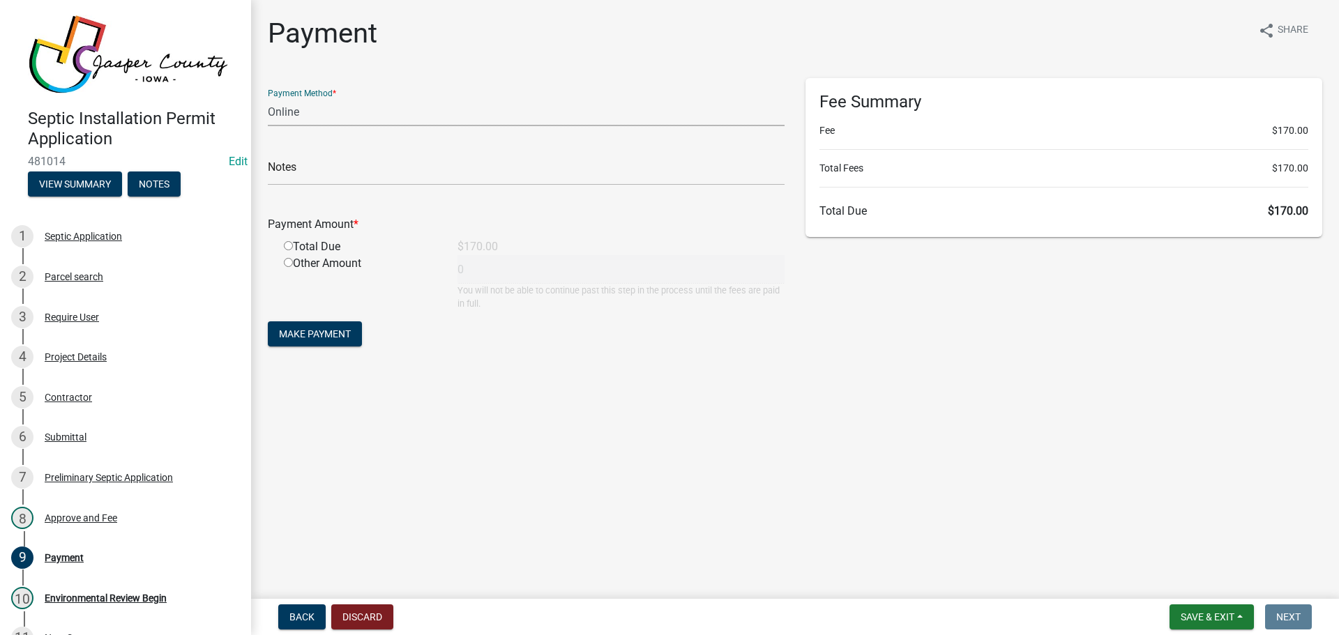
click at [317, 102] on select "Credit Card POS Check Cash Online" at bounding box center [526, 112] width 517 height 29
select select "1: 0"
click at [268, 98] on select "Credit Card POS Check Cash Online" at bounding box center [526, 112] width 517 height 29
click at [289, 243] on input "radio" at bounding box center [288, 245] width 9 height 9
radio input "true"
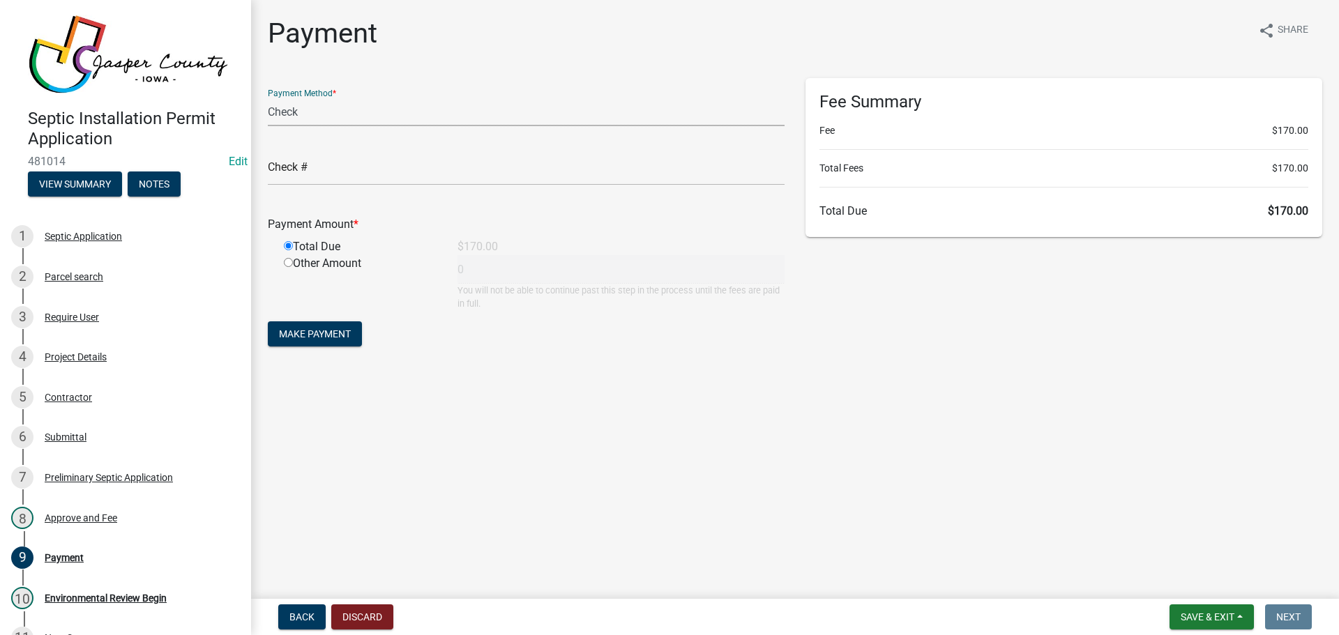
type input "170"
click at [314, 332] on span "Make Payment" at bounding box center [315, 333] width 72 height 11
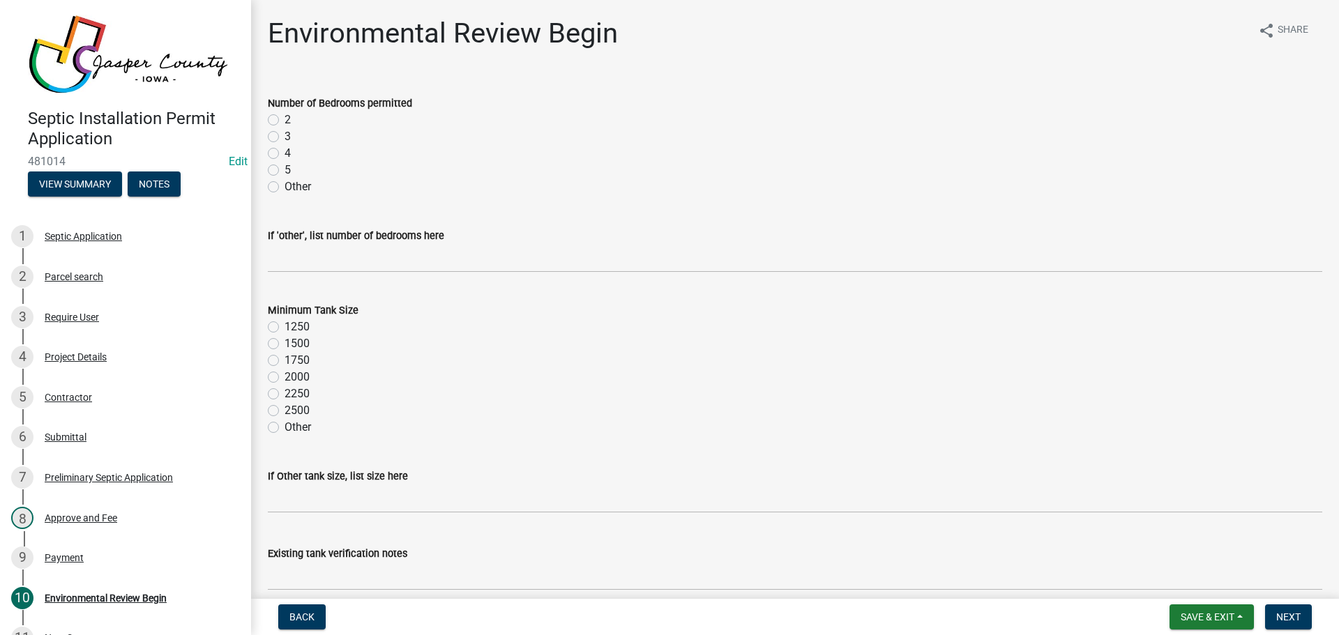
click at [285, 156] on label "4" at bounding box center [288, 153] width 6 height 17
click at [285, 154] on input "4" at bounding box center [289, 149] width 9 height 9
radio input "true"
click at [285, 344] on label "1500" at bounding box center [297, 343] width 25 height 17
click at [285, 344] on input "1500" at bounding box center [289, 339] width 9 height 9
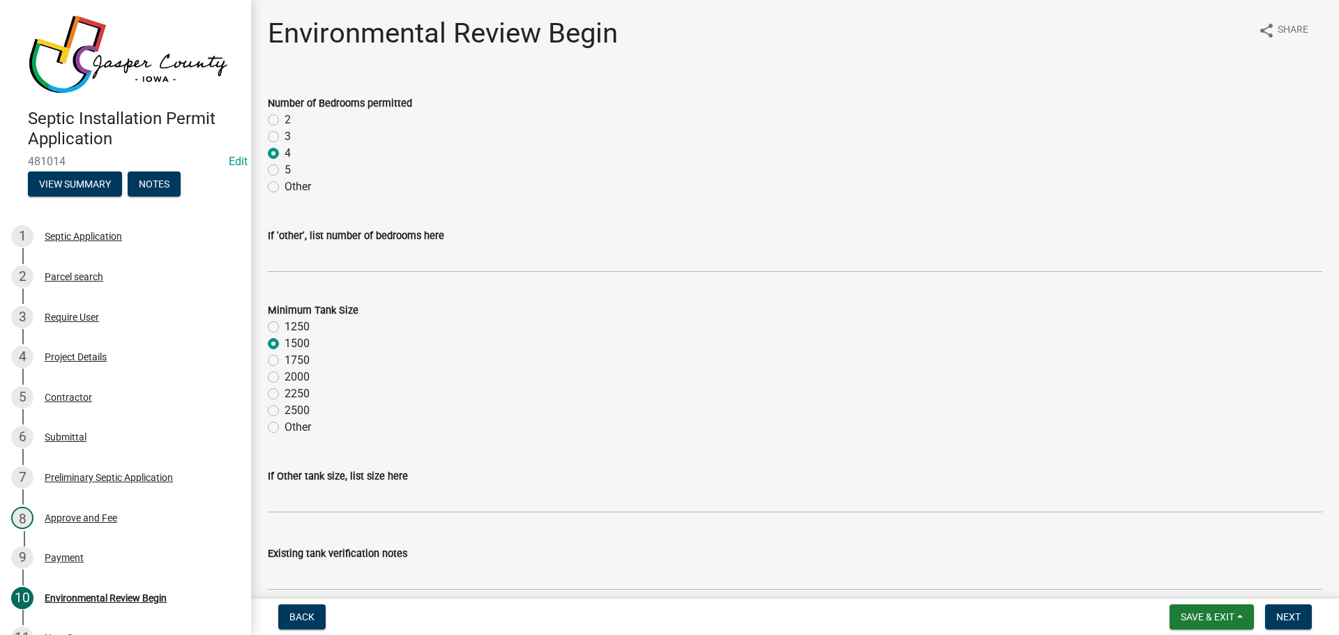
radio input "true"
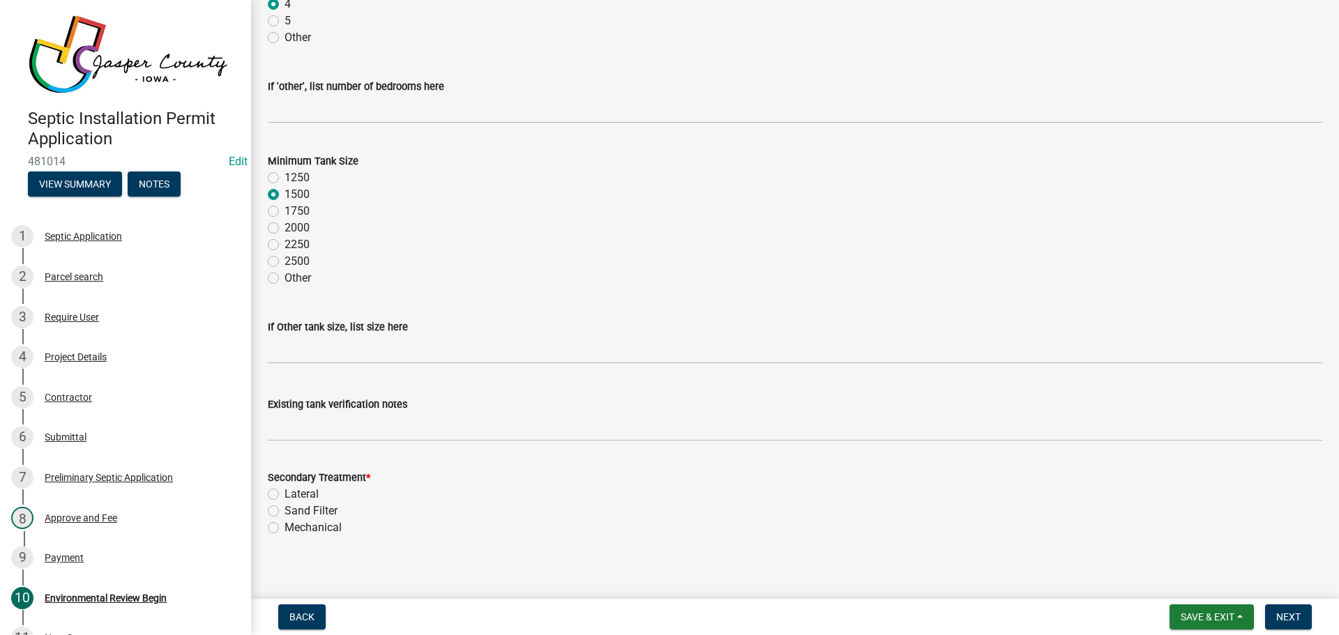
scroll to position [159, 0]
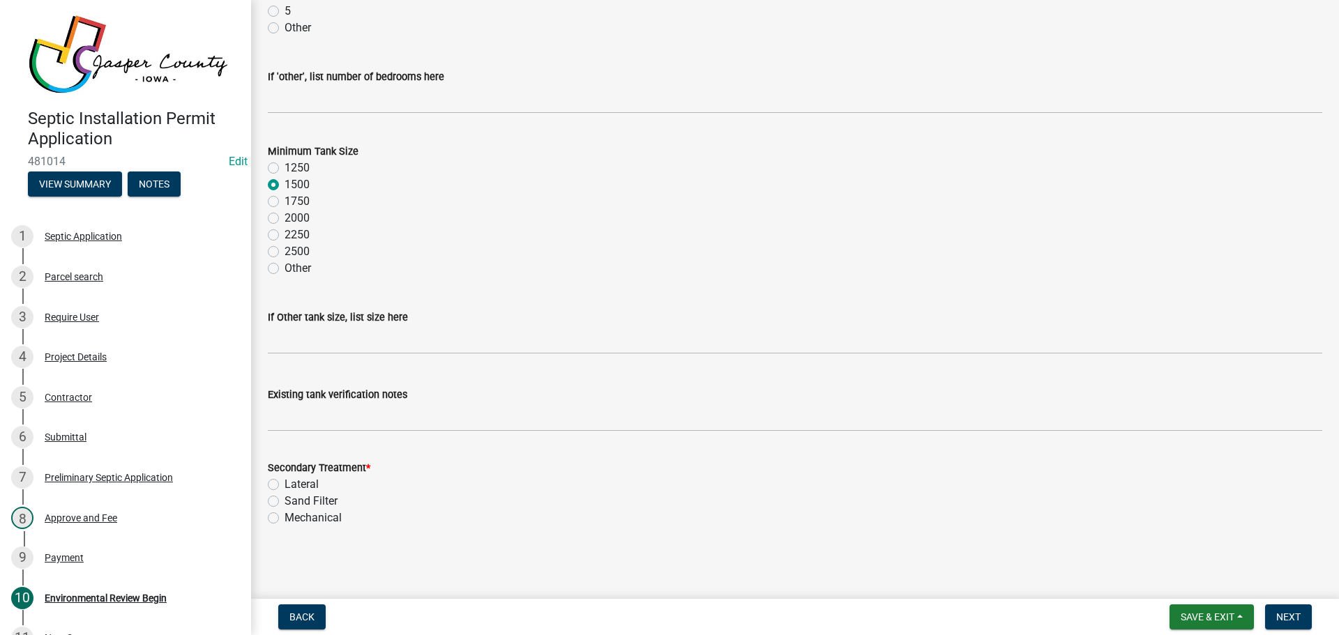
click at [285, 483] on label "Lateral" at bounding box center [302, 484] width 34 height 17
click at [285, 483] on input "Lateral" at bounding box center [289, 480] width 9 height 9
radio input "true"
click at [1294, 615] on span "Next" at bounding box center [1288, 617] width 24 height 11
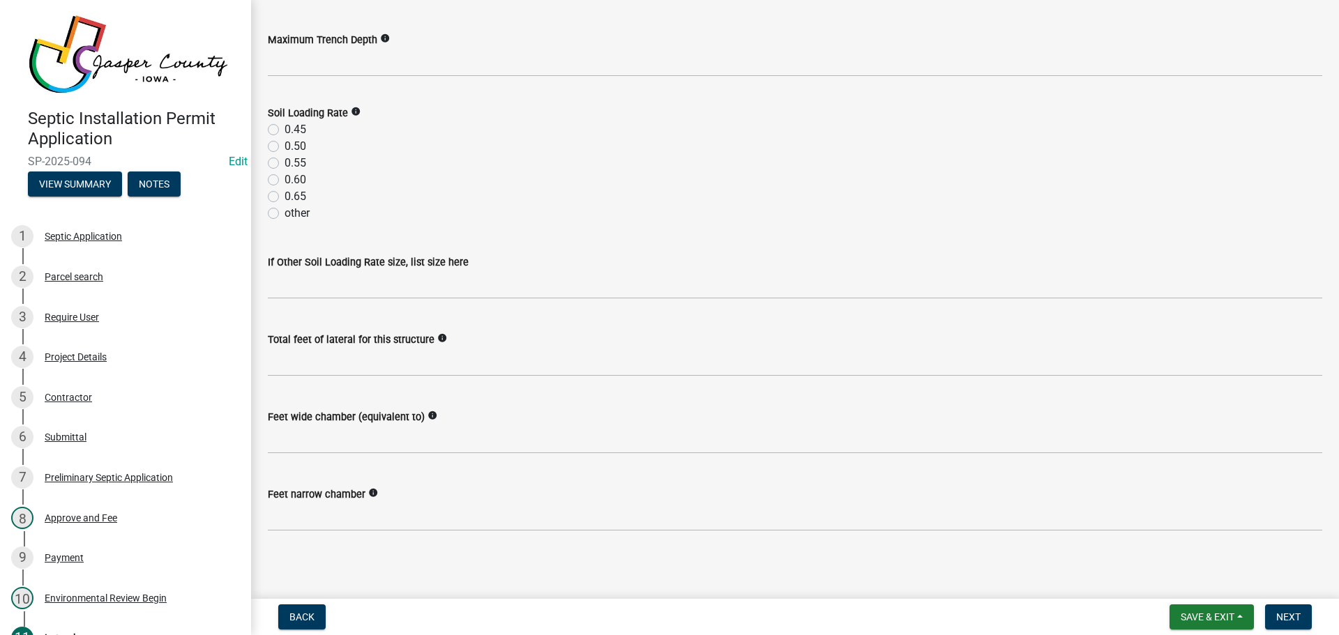
scroll to position [71, 0]
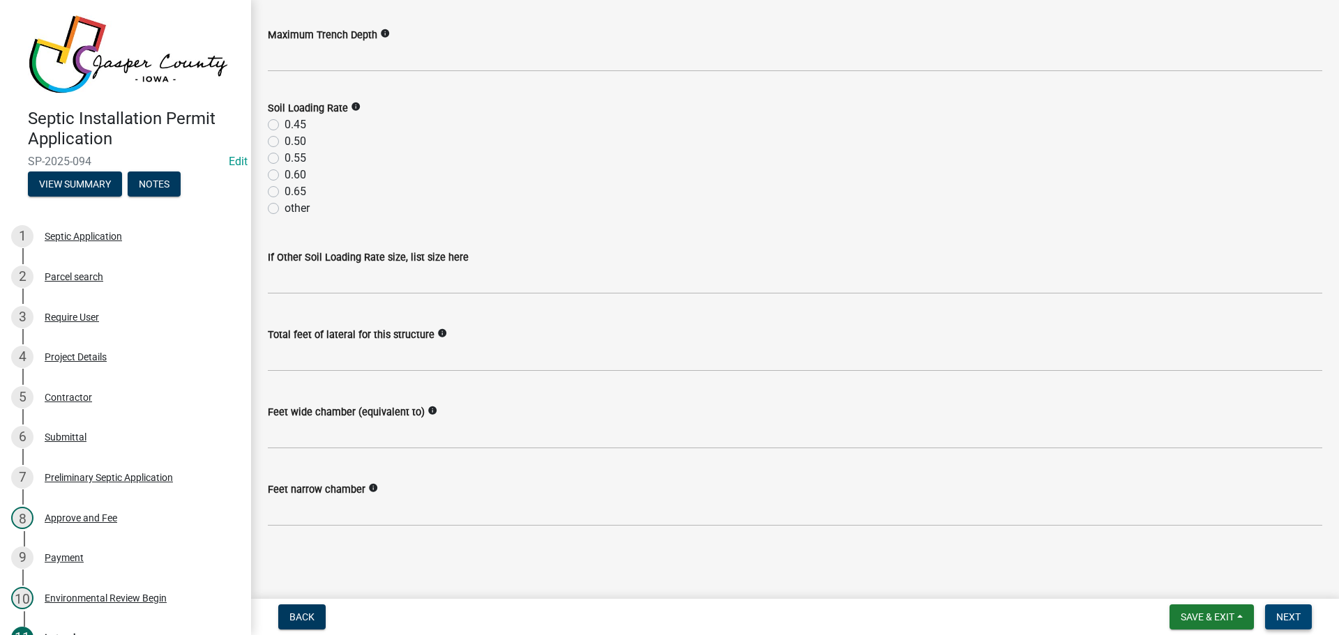
click at [1280, 616] on span "Next" at bounding box center [1288, 617] width 24 height 11
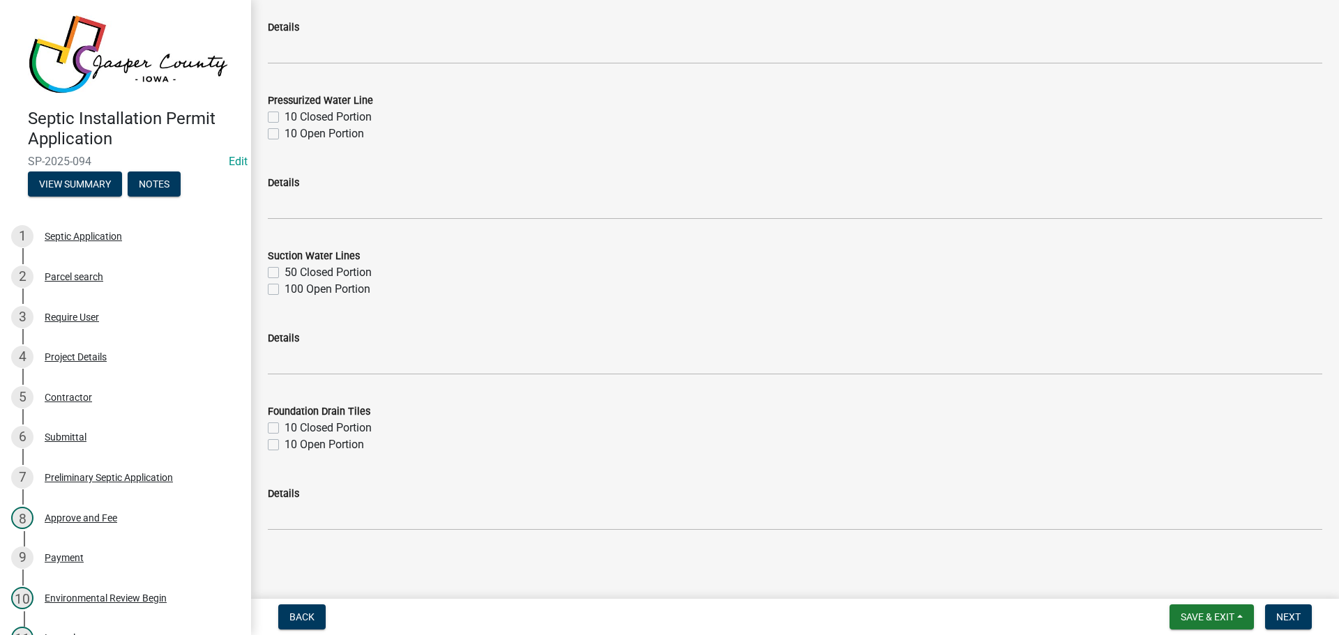
scroll to position [1615, 0]
click at [1280, 615] on span "Next" at bounding box center [1288, 617] width 24 height 11
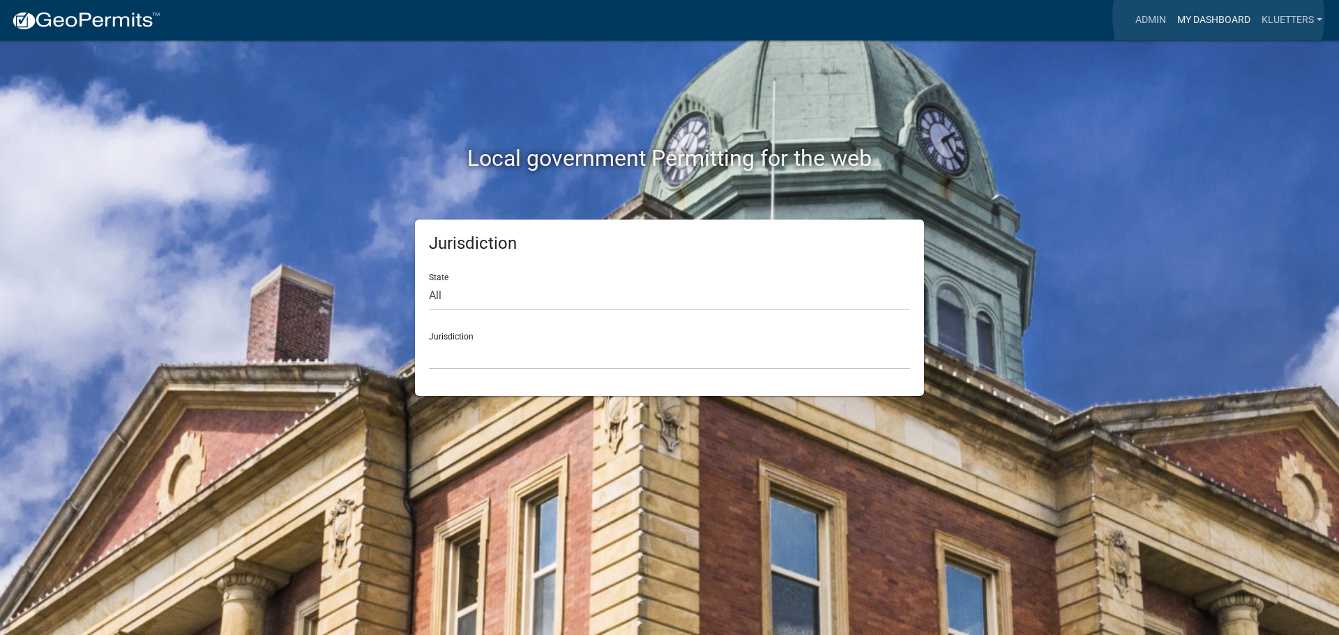
click at [1218, 17] on link "My Dashboard" at bounding box center [1213, 20] width 84 height 26
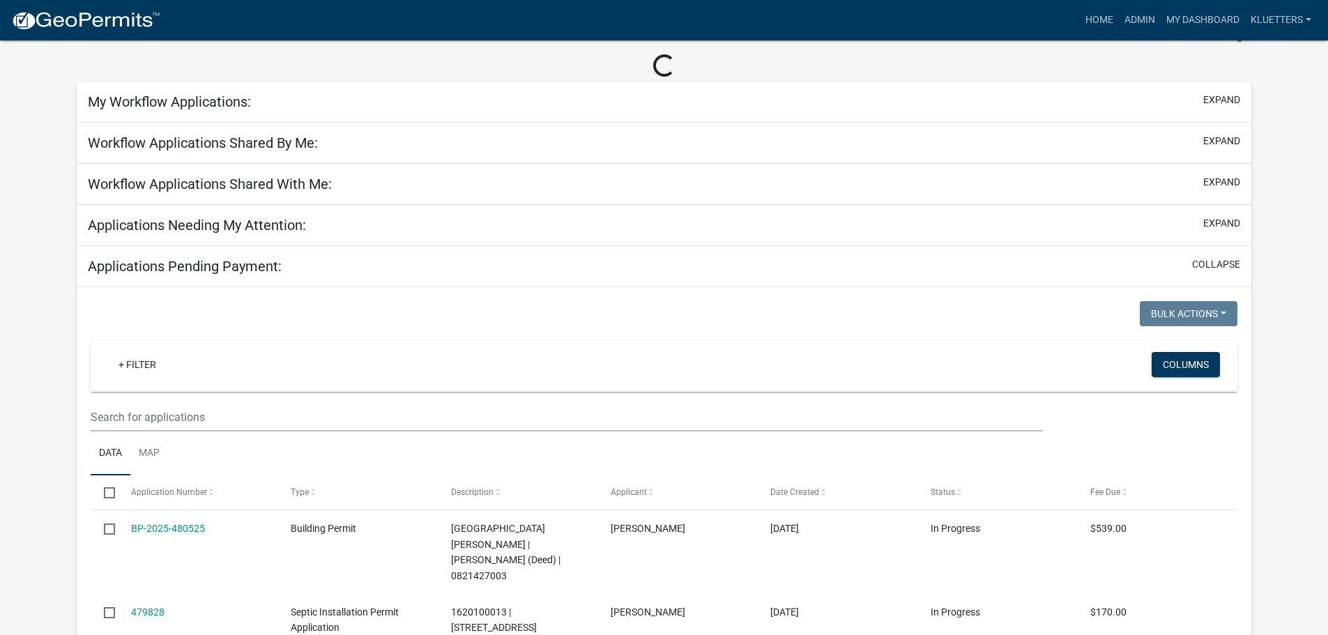
scroll to position [139, 0]
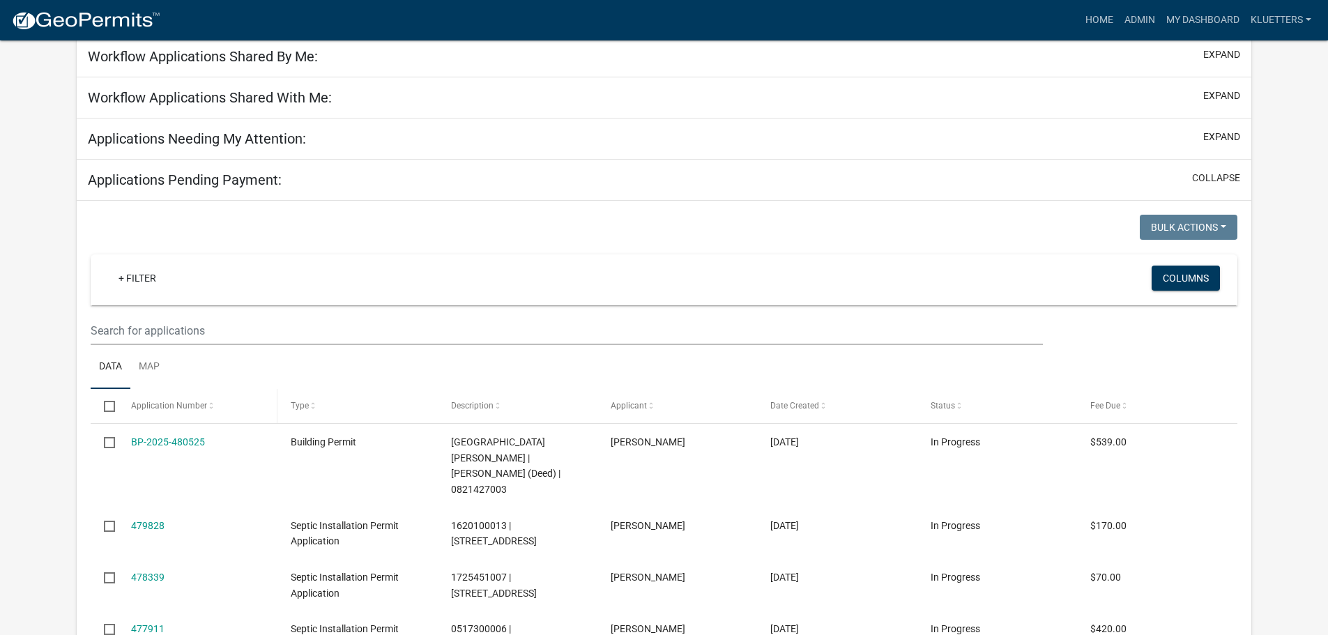
click at [210, 408] on span at bounding box center [211, 407] width 8 height 10
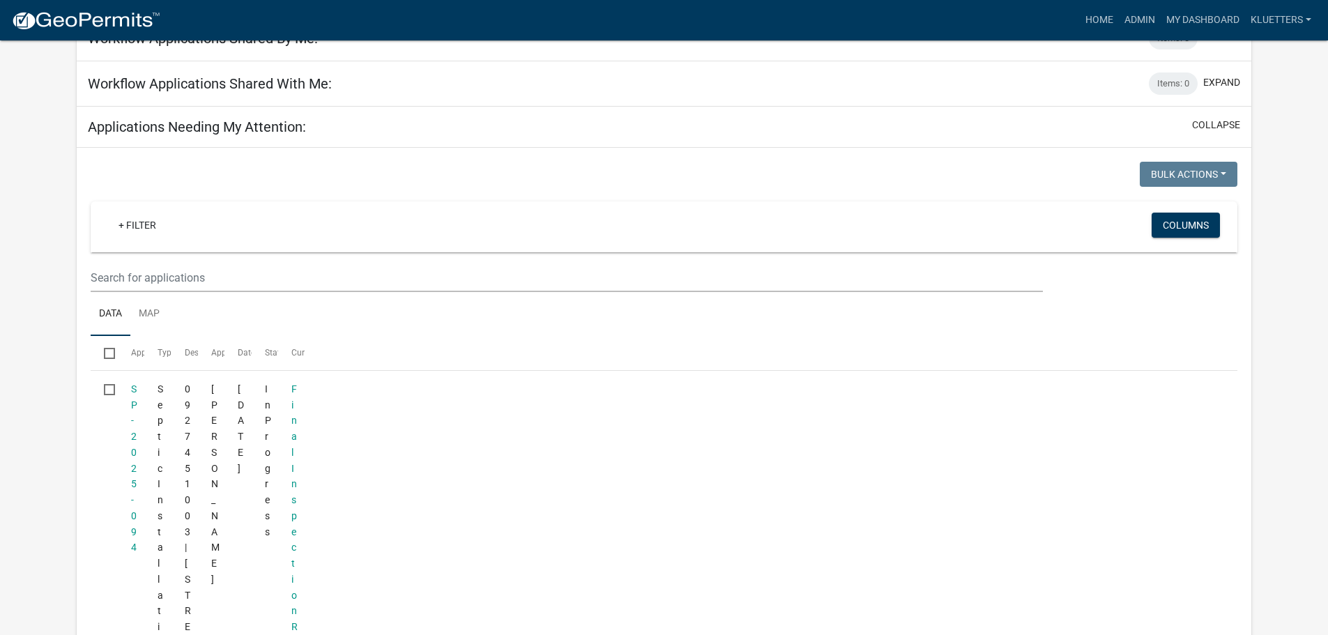
scroll to position [117, 0]
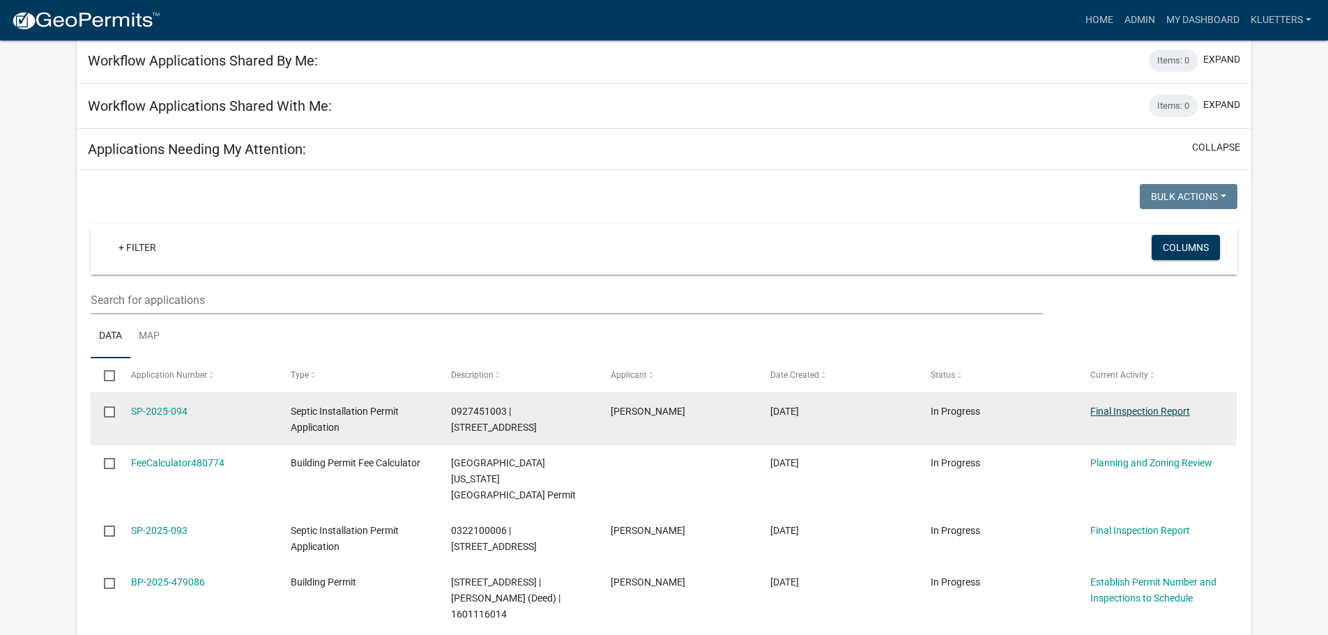
click at [1142, 411] on link "Final Inspection Report" at bounding box center [1141, 411] width 100 height 11
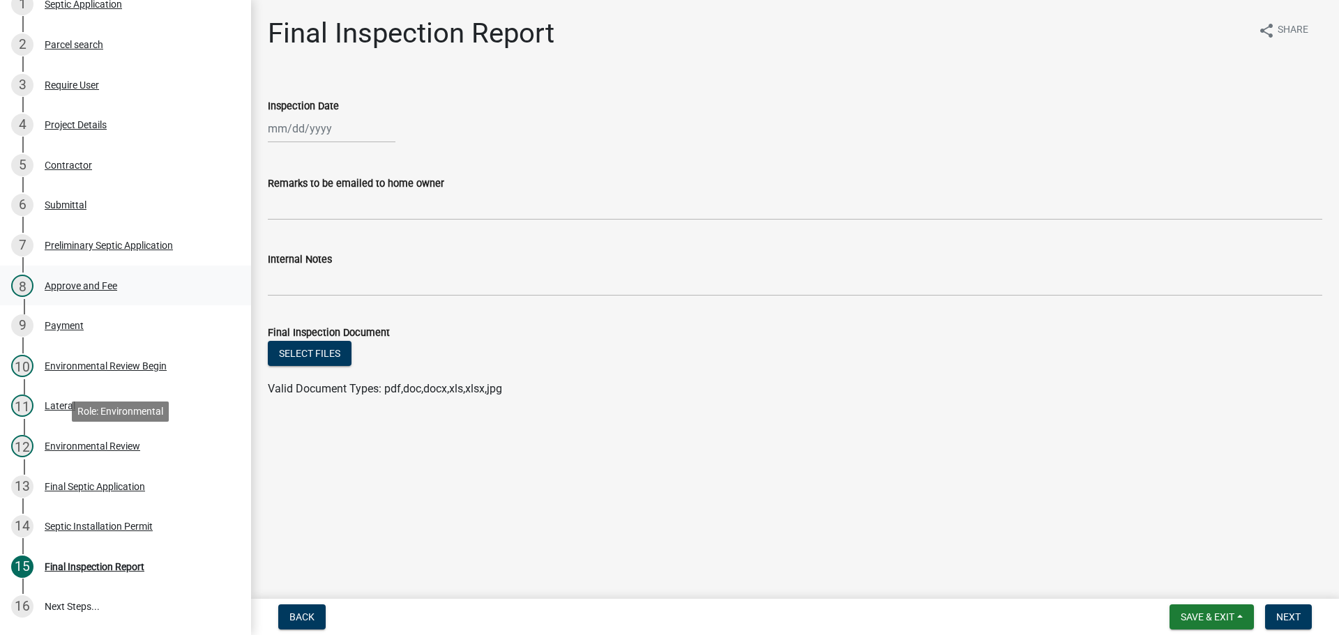
scroll to position [279, 0]
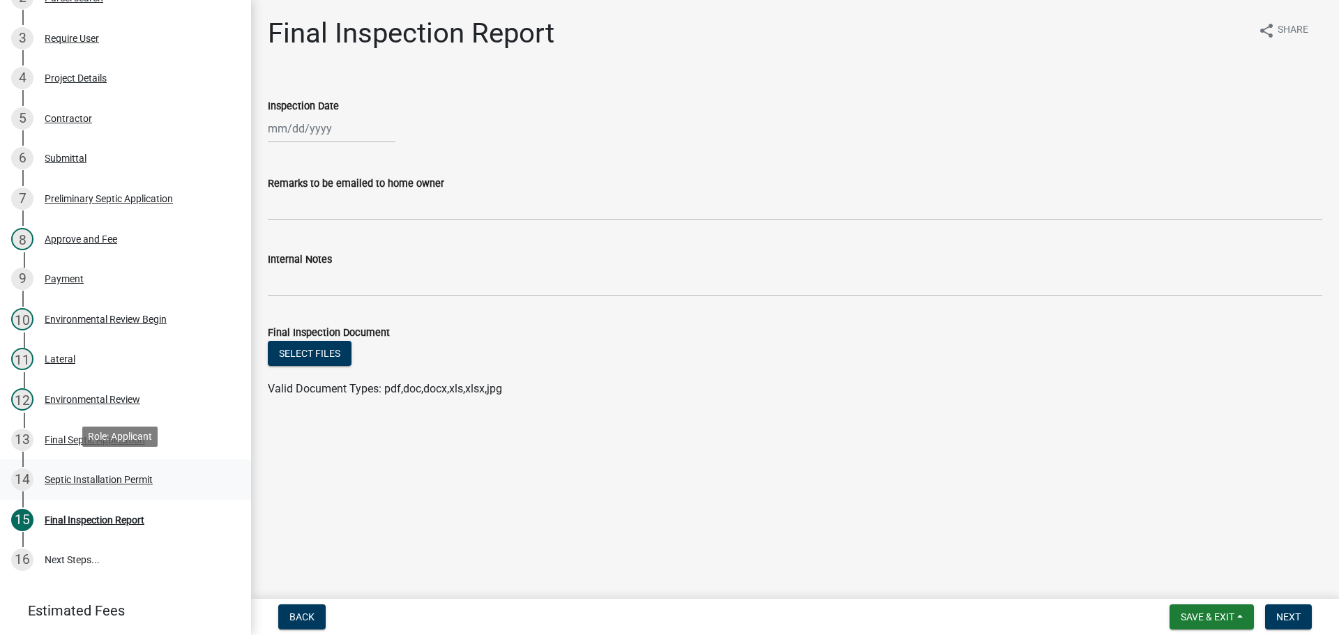
click at [121, 476] on div "Septic Installation Permit" at bounding box center [99, 480] width 108 height 10
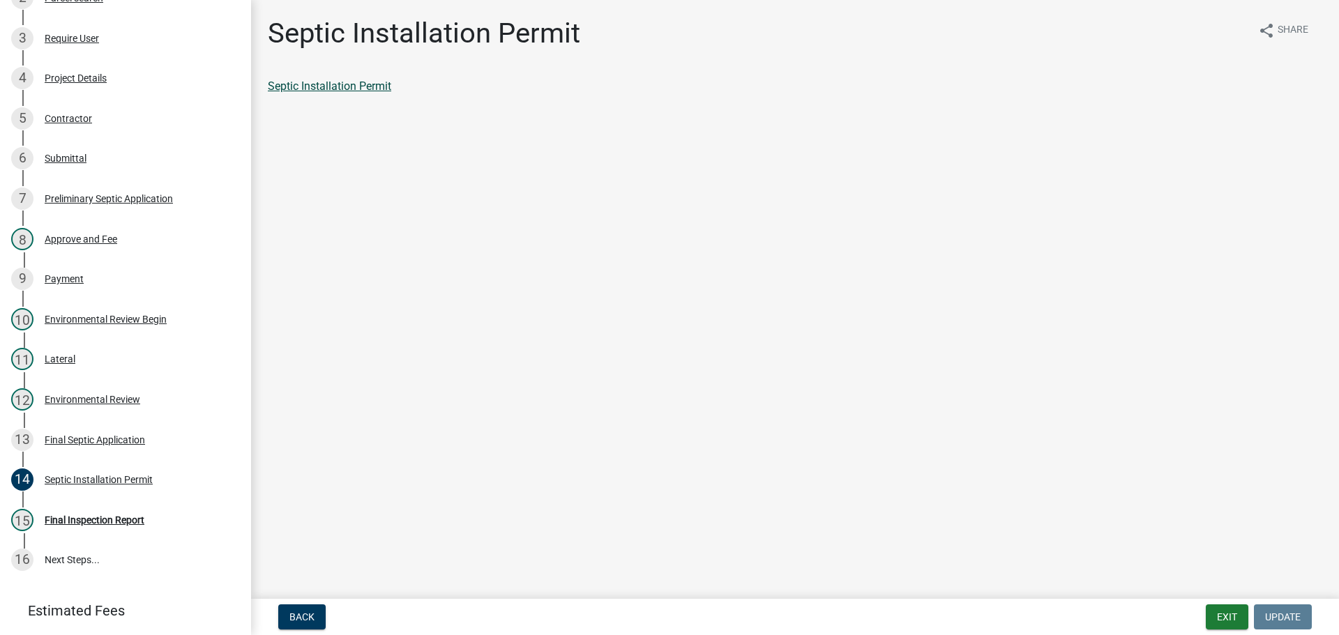
click at [323, 89] on link "Septic Installation Permit" at bounding box center [329, 85] width 123 height 13
